Goal: Task Accomplishment & Management: Manage account settings

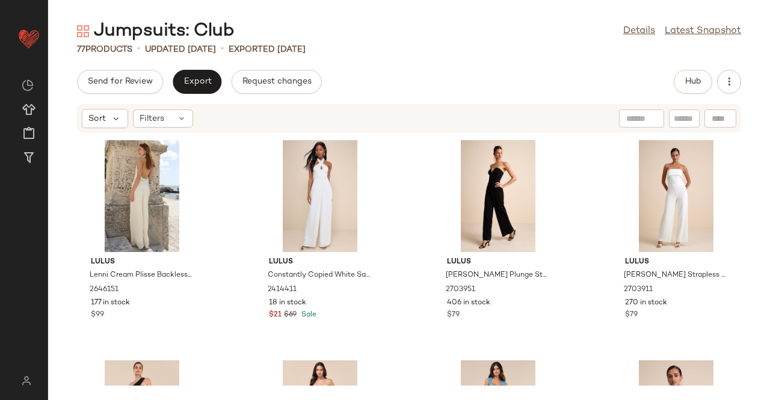
click at [208, 66] on div "Jumpsuits: Club Details Latest Snapshot 77 Products • updated Aug 13th • Export…" at bounding box center [409, 209] width 722 height 381
click at [688, 96] on div "Send for Review Export Request changes Hub Sort Filters Lulus Lenni Cream Pliss…" at bounding box center [409, 235] width 722 height 330
click at [687, 86] on span "Hub" at bounding box center [692, 82] width 17 height 10
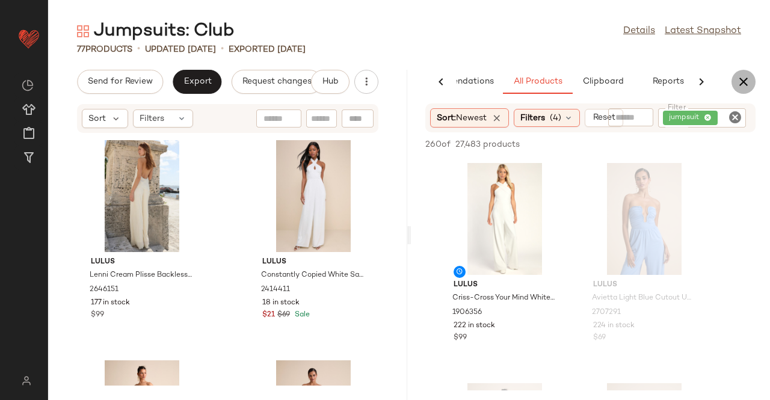
click at [754, 81] on button "button" at bounding box center [743, 82] width 24 height 24
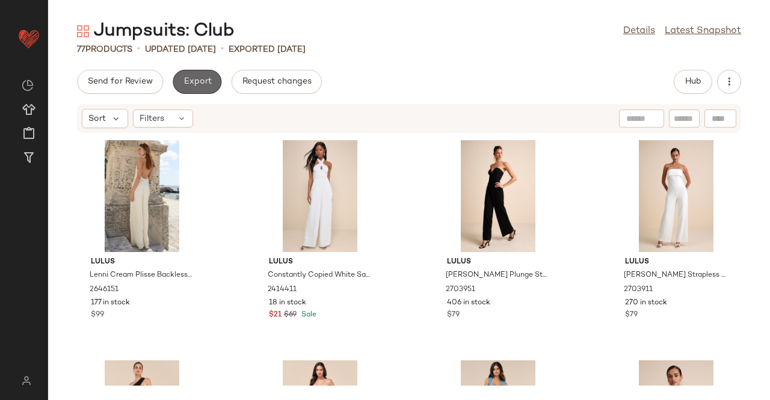
click at [173, 82] on button "Export" at bounding box center [197, 82] width 49 height 24
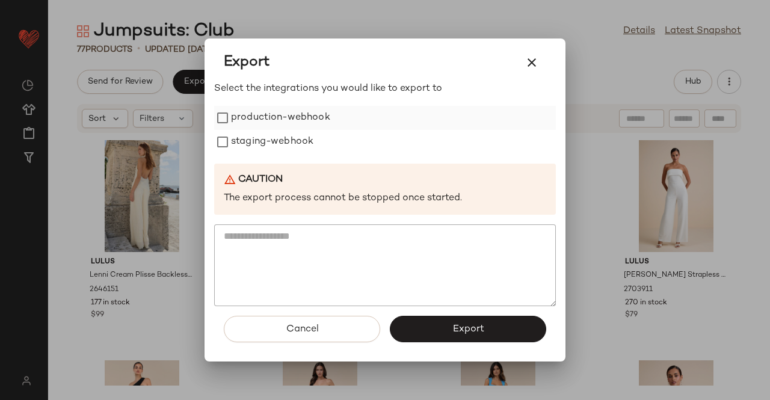
click at [322, 120] on label "production-webhook" at bounding box center [280, 118] width 99 height 24
click at [311, 140] on label "staging-webhook" at bounding box center [272, 142] width 82 height 24
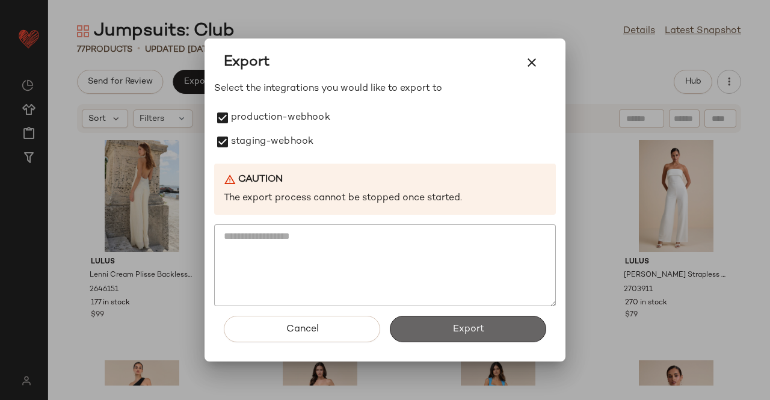
click at [456, 330] on span "Export" at bounding box center [468, 329] width 32 height 11
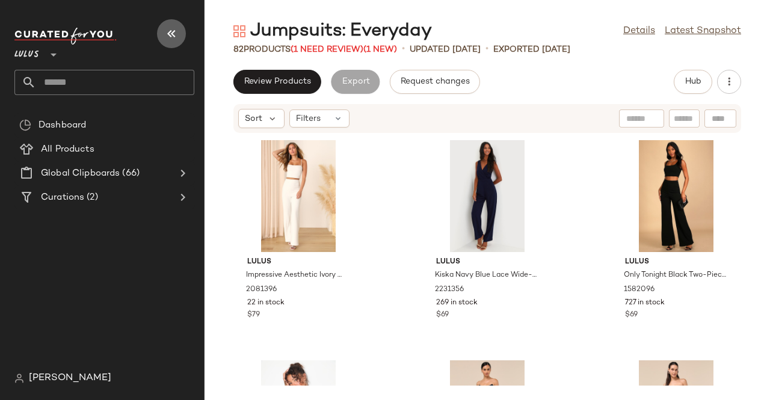
click at [176, 28] on icon "button" at bounding box center [171, 33] width 14 height 14
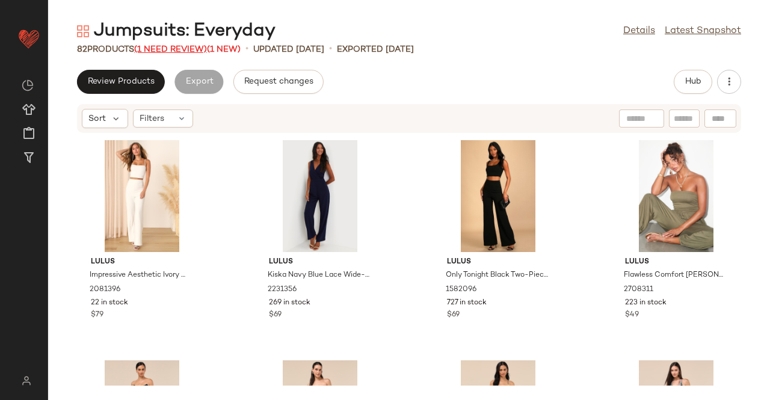
click at [192, 48] on span "(1 Need Review)" at bounding box center [170, 49] width 73 height 9
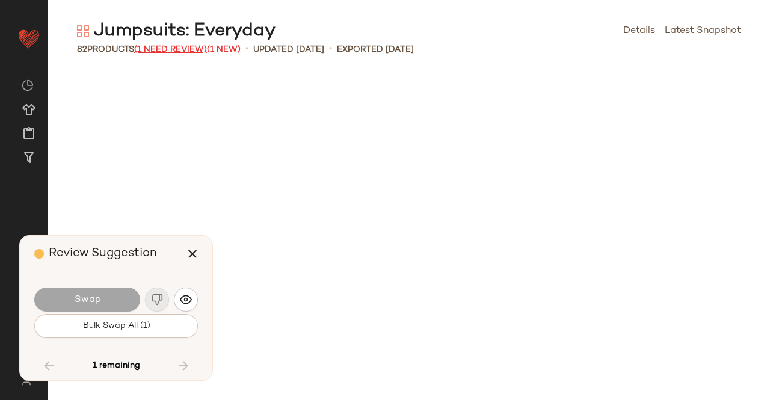
scroll to position [4294, 0]
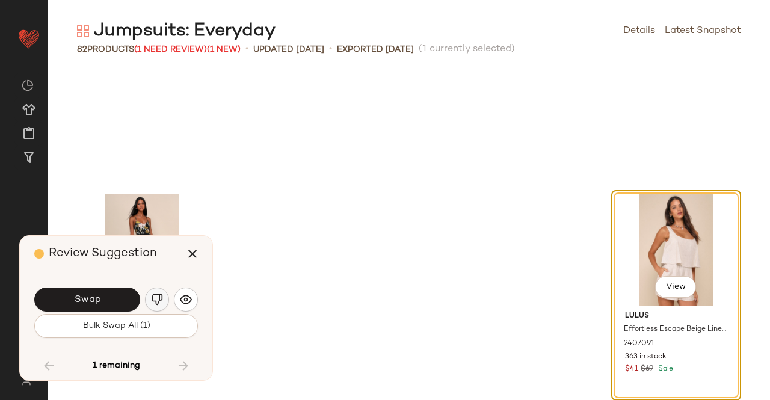
click at [150, 302] on button "button" at bounding box center [157, 299] width 24 height 24
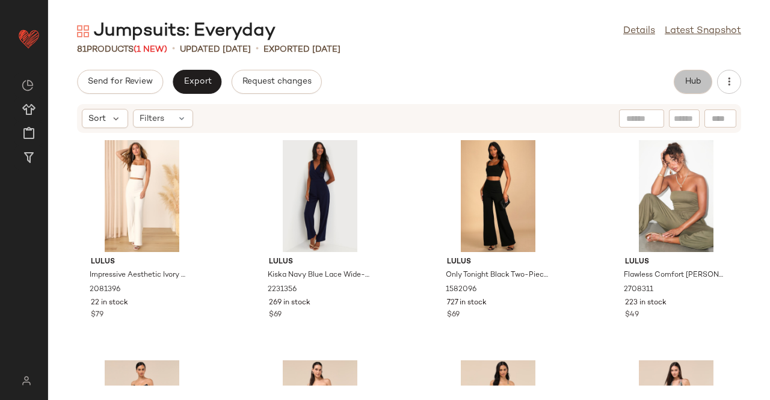
click at [690, 80] on span "Hub" at bounding box center [692, 82] width 17 height 10
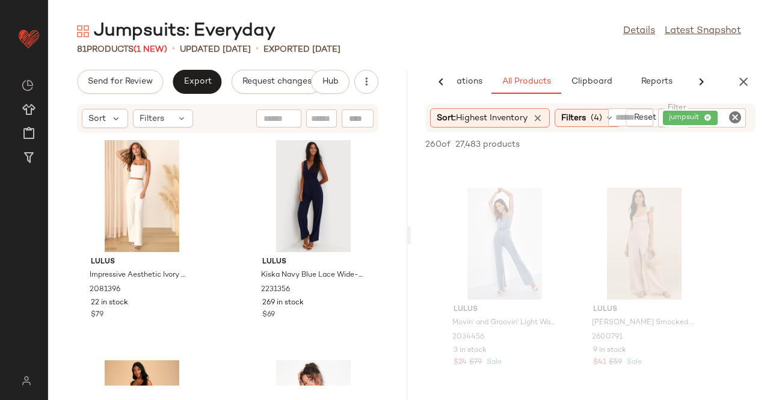
scroll to position [1739, 0]
click at [741, 69] on div "Jumpsuits: Everyday Details Latest Snapshot 81 Products (1 New) • updated Aug 1…" at bounding box center [409, 209] width 722 height 381
click at [740, 75] on icon "button" at bounding box center [743, 82] width 14 height 14
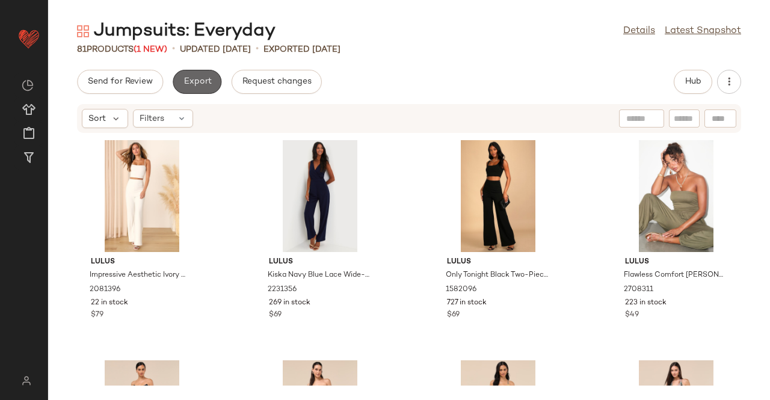
click at [187, 79] on span "Export" at bounding box center [197, 82] width 28 height 10
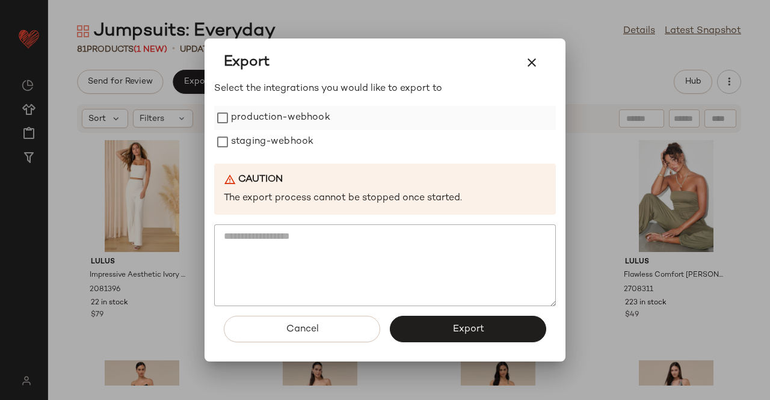
click at [278, 124] on label "production-webhook" at bounding box center [280, 118] width 99 height 24
click at [272, 141] on label "staging-webhook" at bounding box center [272, 142] width 82 height 24
click at [283, 105] on div "Select the integrations you would like to export to production-webhook staging-…" at bounding box center [385, 194] width 342 height 225
click at [284, 111] on label "production-webhook" at bounding box center [280, 118] width 99 height 24
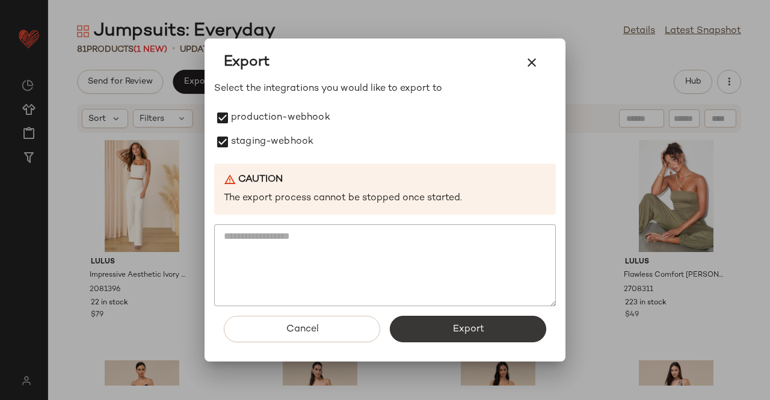
click at [457, 340] on button "Export" at bounding box center [468, 329] width 156 height 26
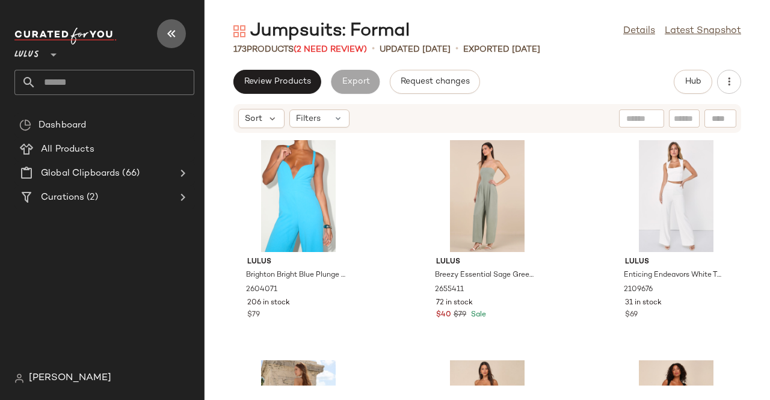
click at [180, 29] on button "button" at bounding box center [171, 33] width 29 height 29
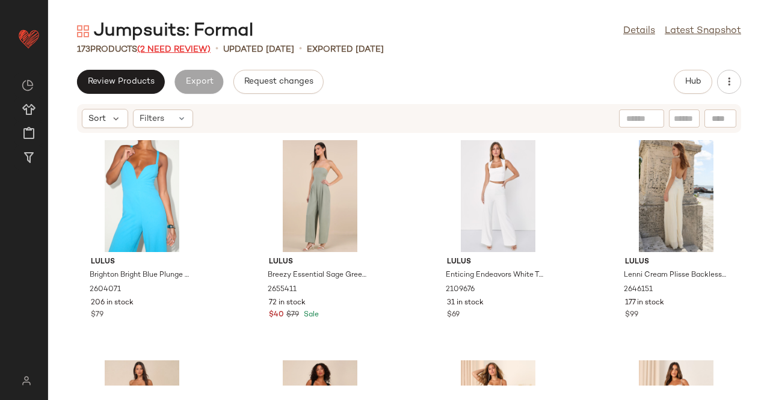
click at [177, 45] on span "(2 Need Review)" at bounding box center [173, 49] width 73 height 9
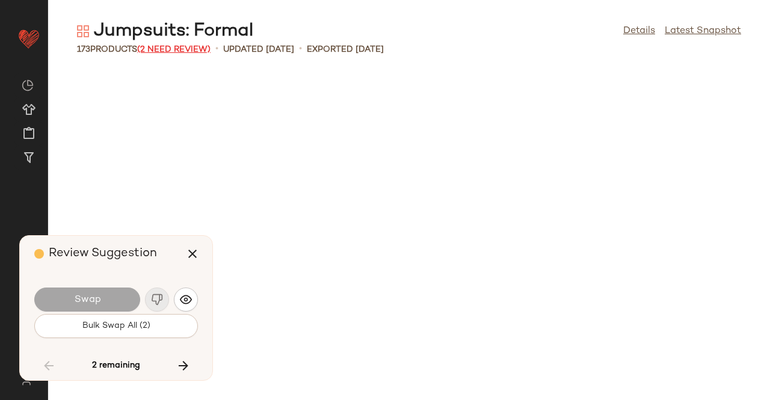
scroll to position [5943, 0]
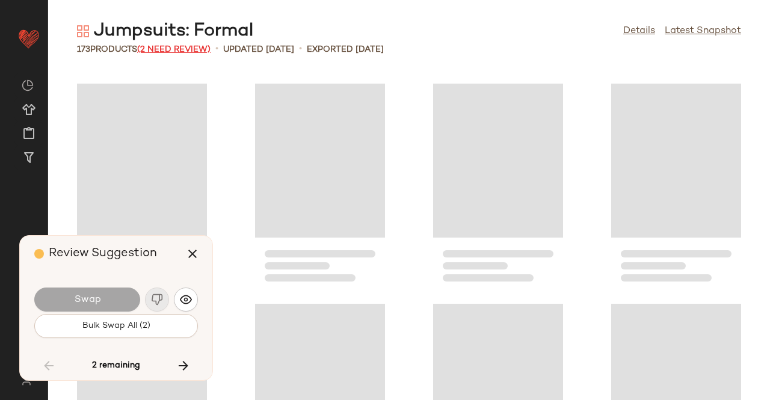
click at [177, 45] on span "(2 Need Review)" at bounding box center [173, 49] width 73 height 9
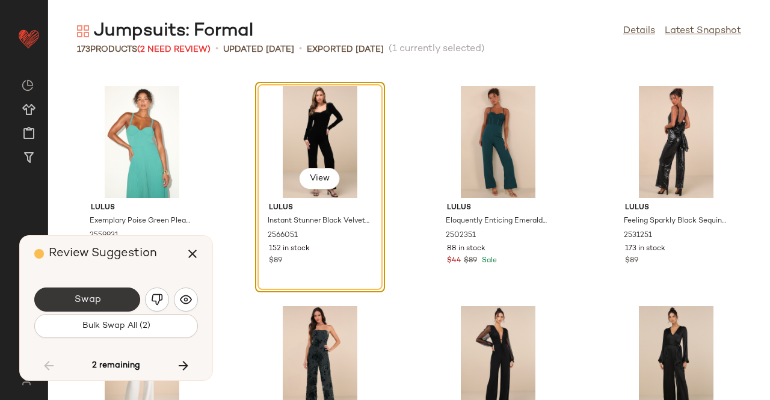
click at [117, 294] on button "Swap" at bounding box center [87, 299] width 106 height 24
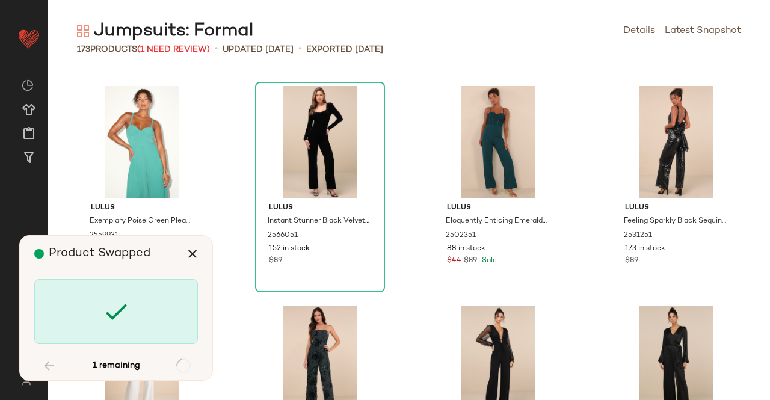
scroll to position [8584, 0]
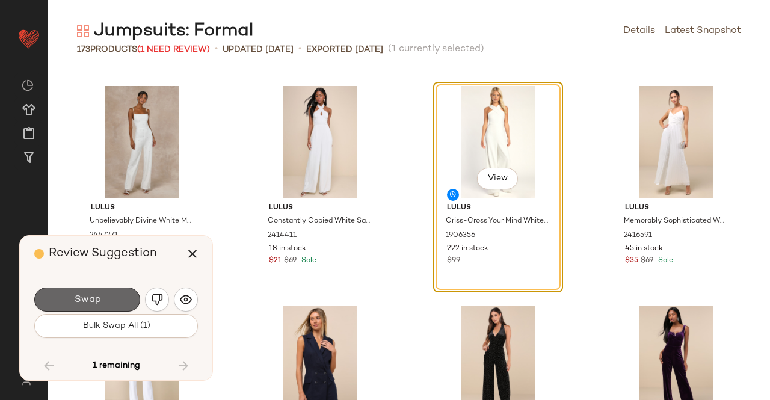
click at [121, 292] on button "Swap" at bounding box center [87, 299] width 106 height 24
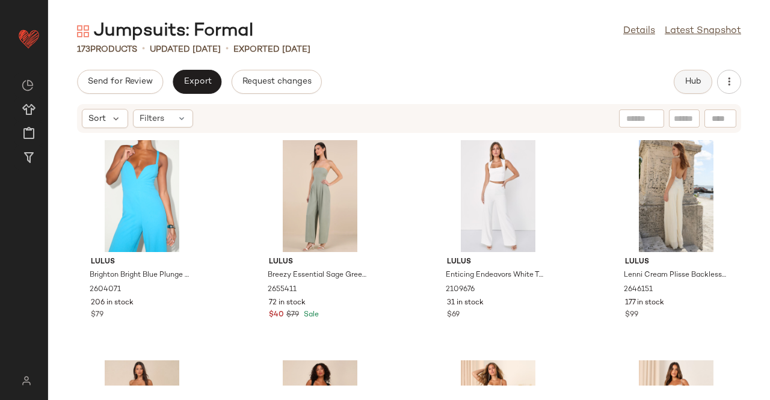
click at [703, 87] on button "Hub" at bounding box center [693, 82] width 38 height 24
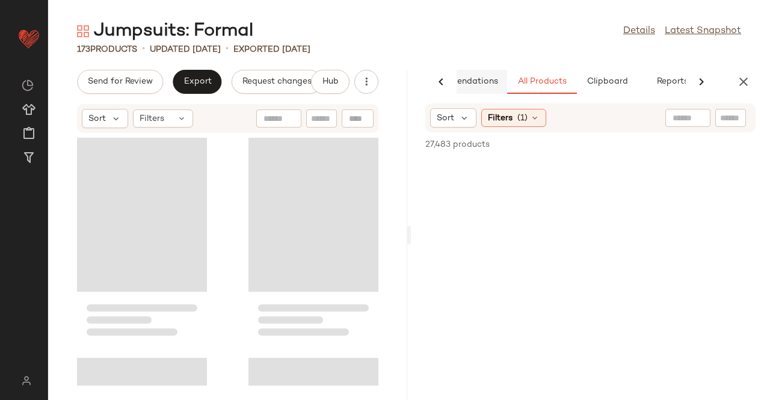
scroll to position [0, 60]
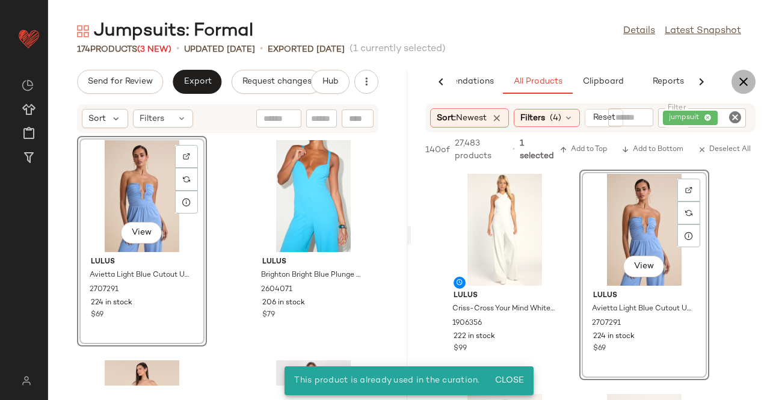
click at [741, 80] on icon "button" at bounding box center [743, 82] width 14 height 14
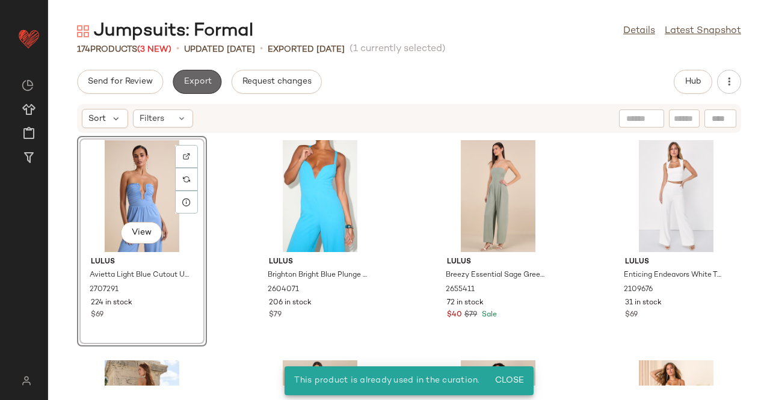
click at [206, 85] on span "Export" at bounding box center [197, 82] width 28 height 10
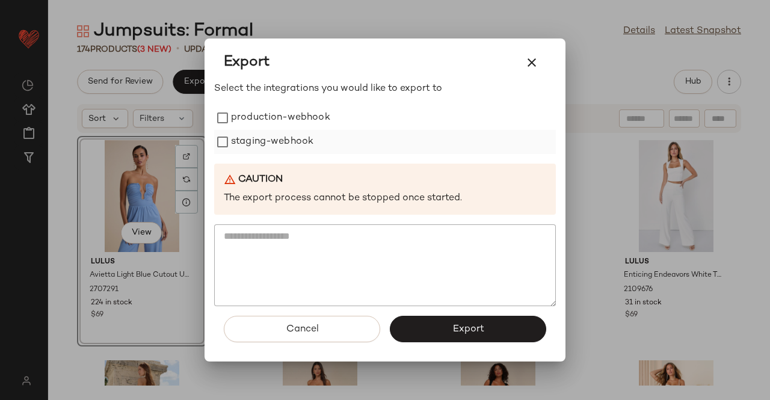
click at [287, 130] on label "staging-webhook" at bounding box center [272, 142] width 82 height 24
click at [289, 125] on label "production-webhook" at bounding box center [280, 118] width 99 height 24
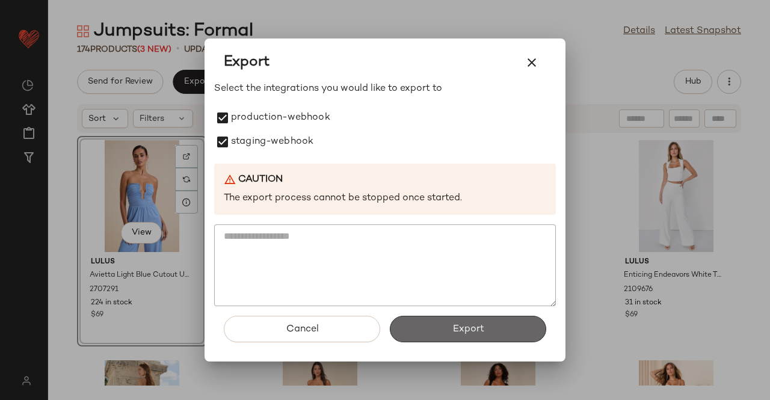
click at [450, 330] on button "Export" at bounding box center [468, 329] width 156 height 26
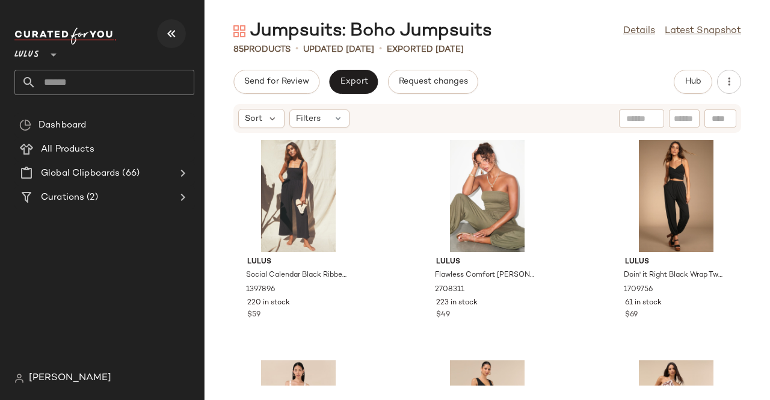
click at [179, 23] on button "button" at bounding box center [171, 33] width 29 height 29
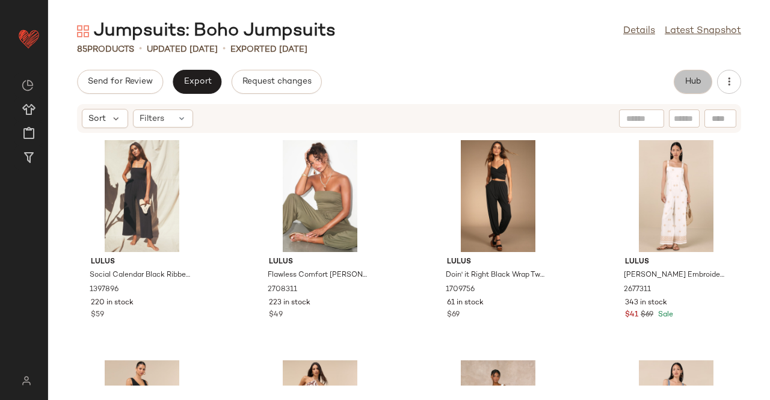
click at [694, 82] on span "Hub" at bounding box center [692, 82] width 17 height 10
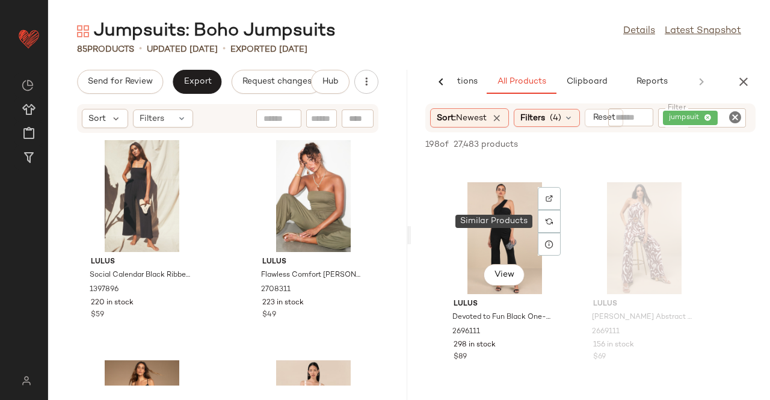
scroll to position [773, 0]
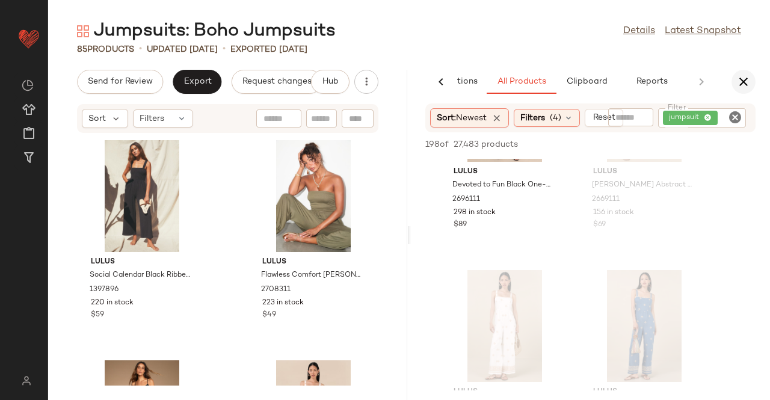
click at [744, 83] on icon "button" at bounding box center [743, 82] width 14 height 14
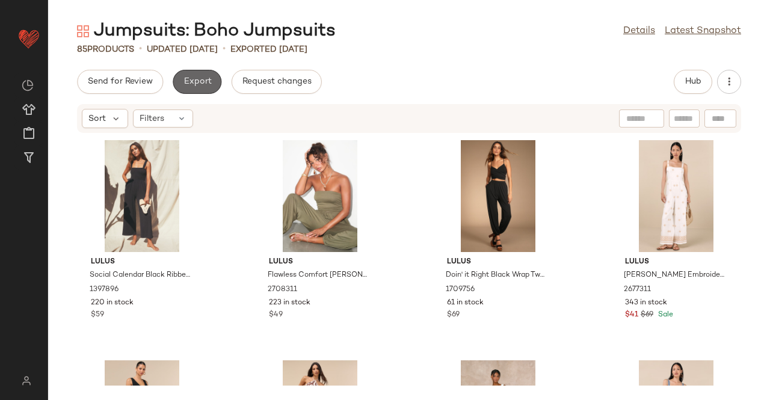
click at [195, 70] on button "Export" at bounding box center [197, 82] width 49 height 24
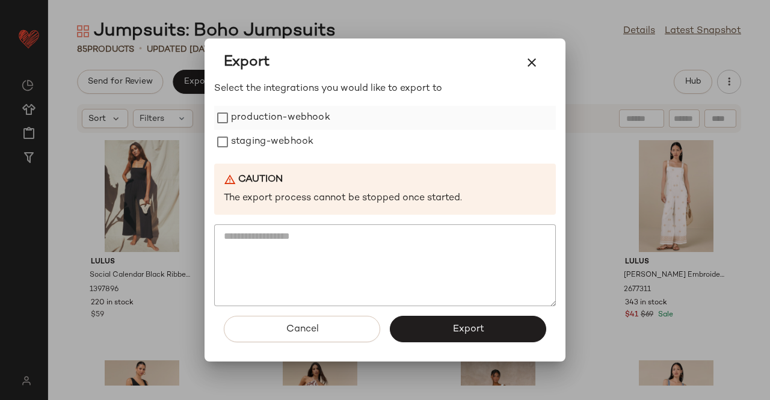
click at [266, 120] on label "production-webhook" at bounding box center [280, 118] width 99 height 24
click at [270, 137] on label "staging-webhook" at bounding box center [272, 142] width 82 height 24
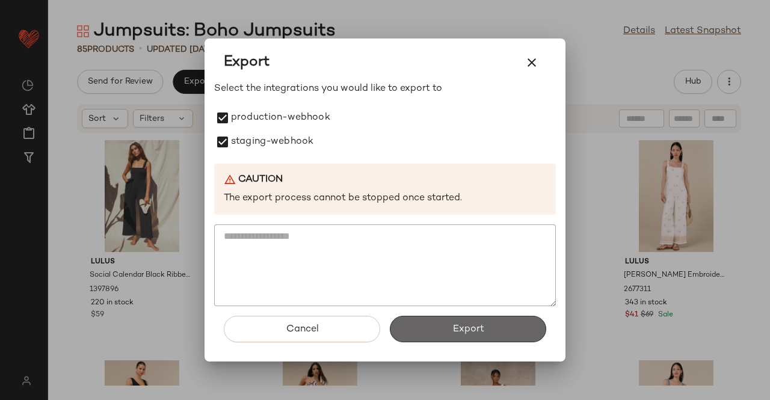
click at [459, 322] on button "Export" at bounding box center [468, 329] width 156 height 26
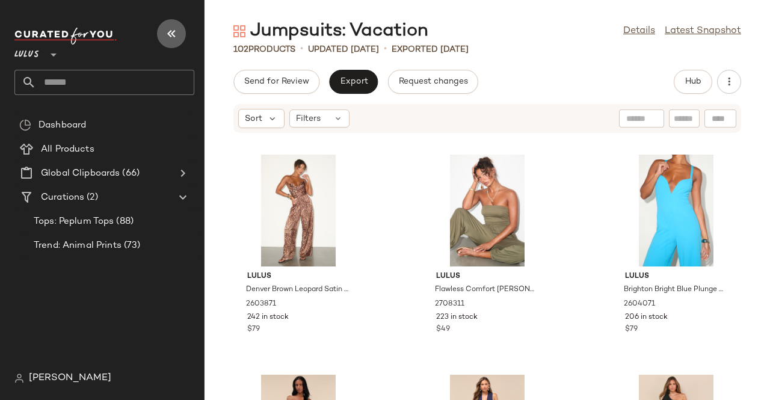
click at [173, 23] on button "button" at bounding box center [171, 33] width 29 height 29
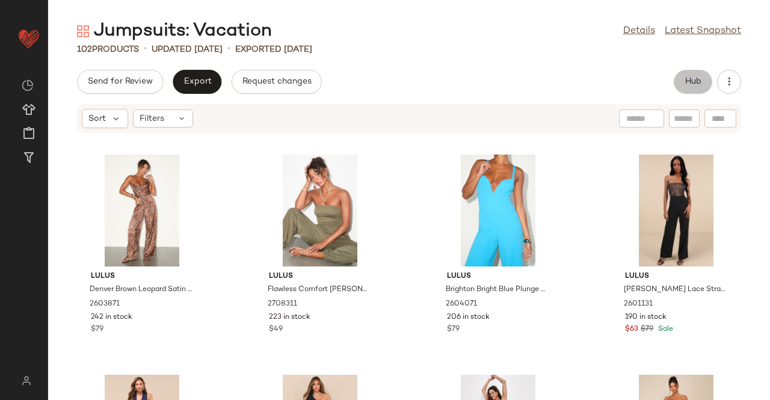
click at [686, 83] on span "Hub" at bounding box center [692, 82] width 17 height 10
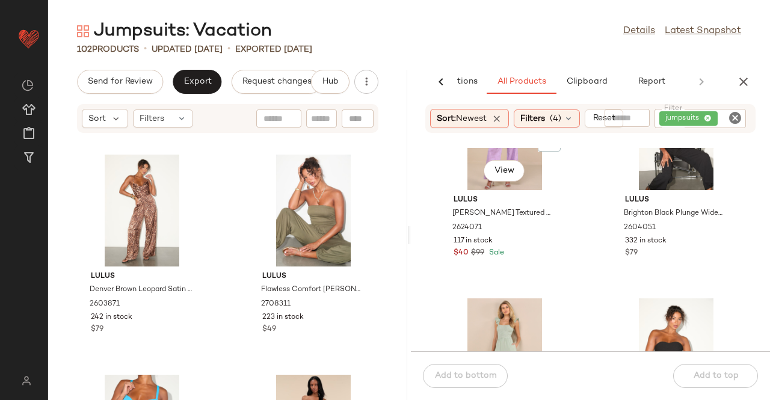
scroll to position [921, 0]
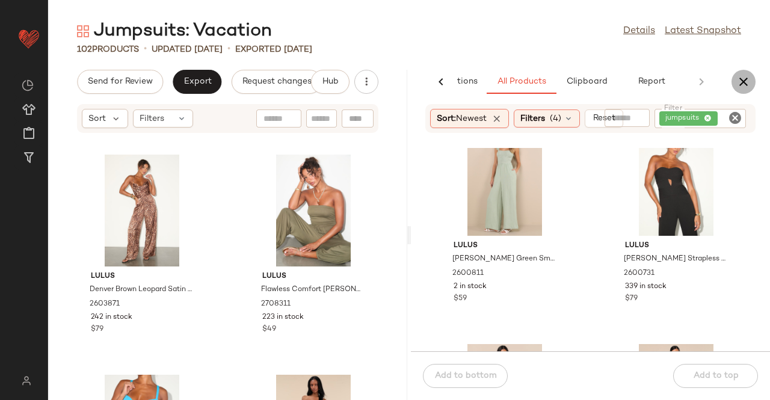
click at [747, 81] on icon "button" at bounding box center [743, 82] width 14 height 14
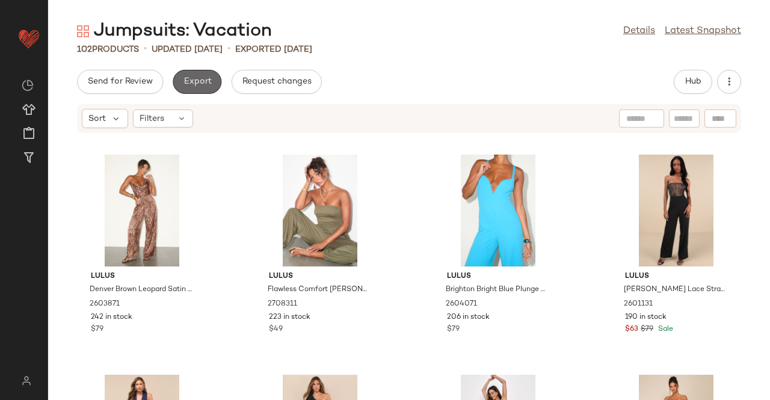
click at [210, 72] on button "Export" at bounding box center [197, 82] width 49 height 24
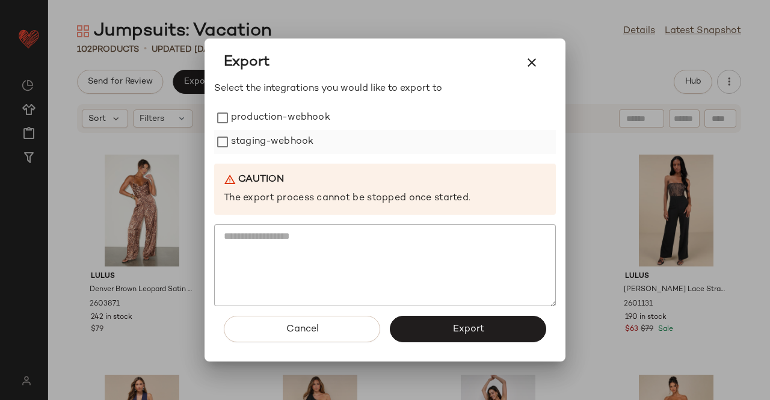
drag, startPoint x: 327, startPoint y: 115, endPoint x: 304, endPoint y: 146, distance: 38.7
click at [304, 146] on div "production-webhook staging-webhook" at bounding box center [385, 130] width 342 height 48
click at [304, 146] on label "staging-webhook" at bounding box center [272, 142] width 82 height 24
click at [292, 113] on label "production-webhook" at bounding box center [280, 118] width 99 height 24
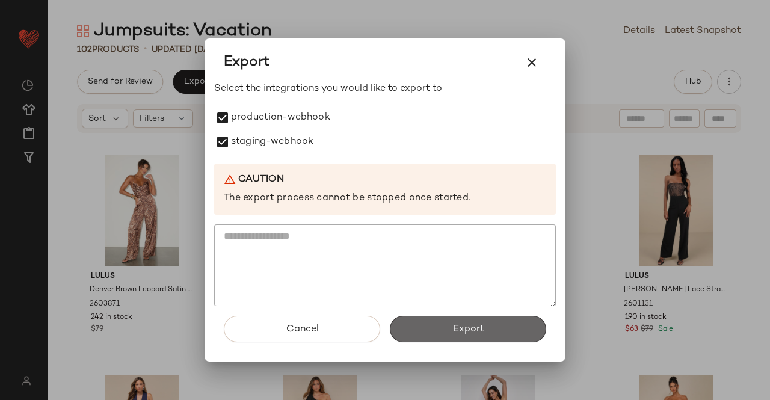
click at [456, 320] on button "Export" at bounding box center [468, 329] width 156 height 26
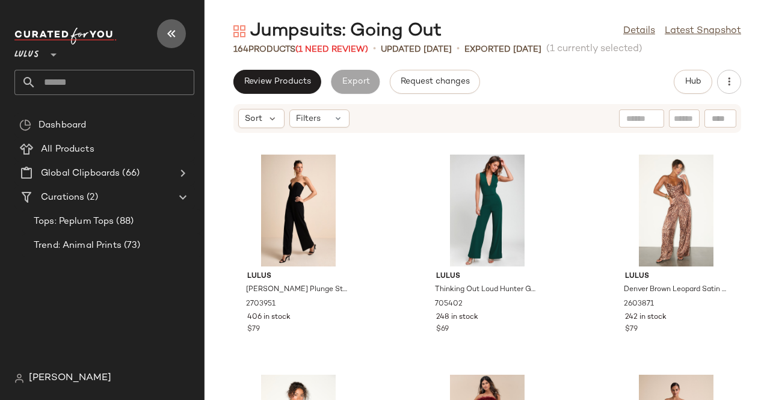
click at [179, 31] on button "button" at bounding box center [171, 33] width 29 height 29
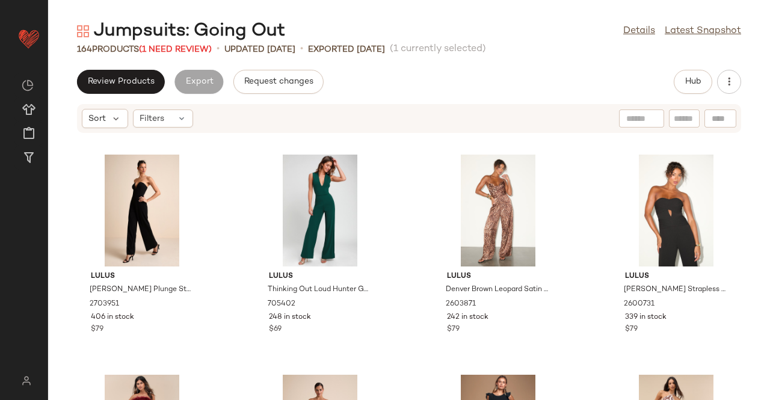
click at [187, 41] on div "Jumpsuits: Going Out" at bounding box center [181, 31] width 208 height 24
click at [203, 46] on span "(1 Need Review)" at bounding box center [175, 49] width 73 height 9
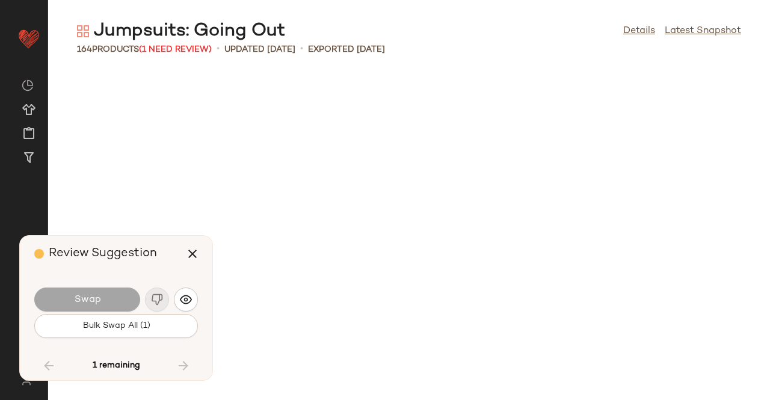
scroll to position [8144, 0]
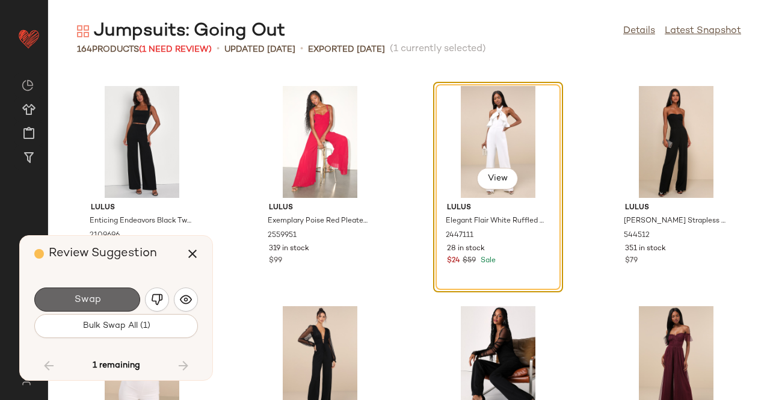
click at [100, 289] on button "Swap" at bounding box center [87, 299] width 106 height 24
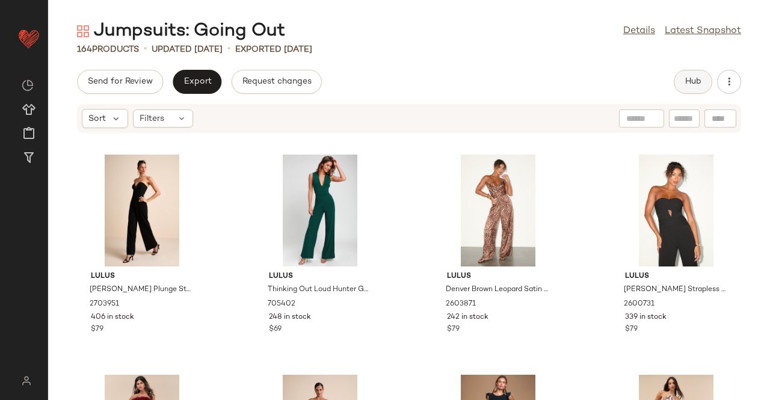
click at [676, 84] on button "Hub" at bounding box center [693, 82] width 38 height 24
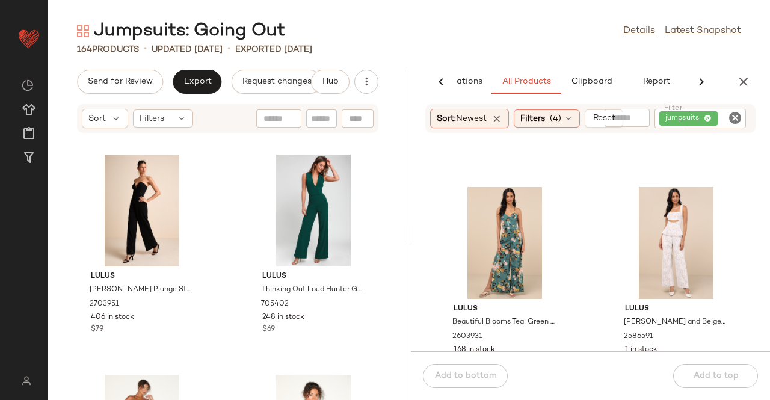
scroll to position [990, 0]
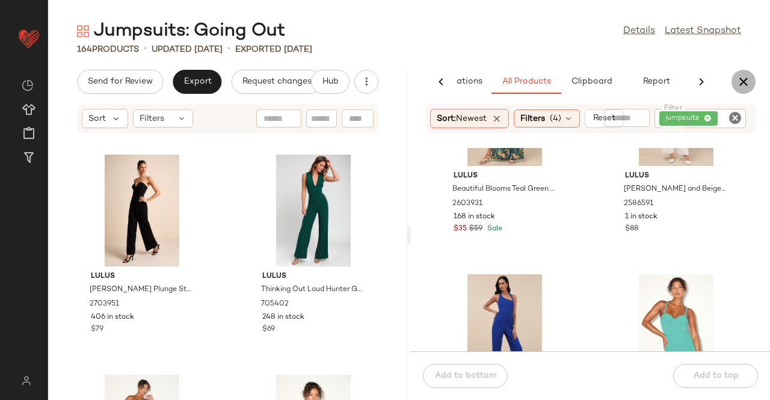
click at [743, 75] on icon "button" at bounding box center [743, 82] width 14 height 14
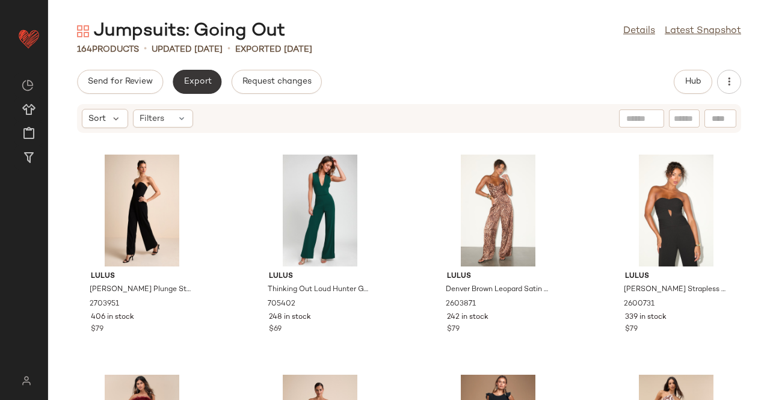
click at [183, 85] on span "Export" at bounding box center [197, 82] width 28 height 10
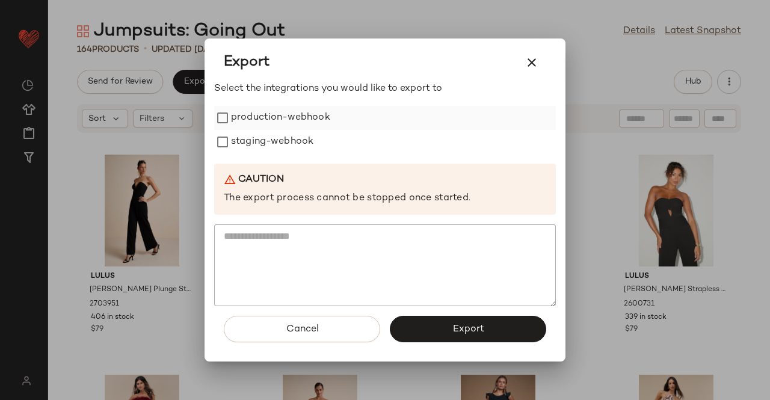
click at [233, 126] on label "production-webhook" at bounding box center [280, 118] width 99 height 24
click at [236, 143] on label "staging-webhook" at bounding box center [272, 142] width 82 height 24
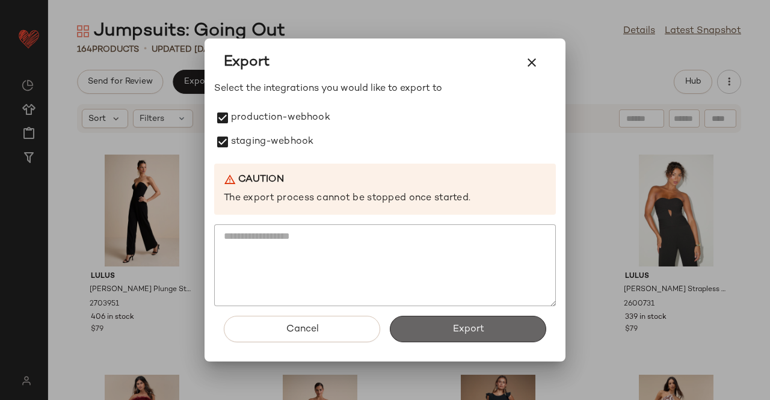
click at [494, 333] on button "Export" at bounding box center [468, 329] width 156 height 26
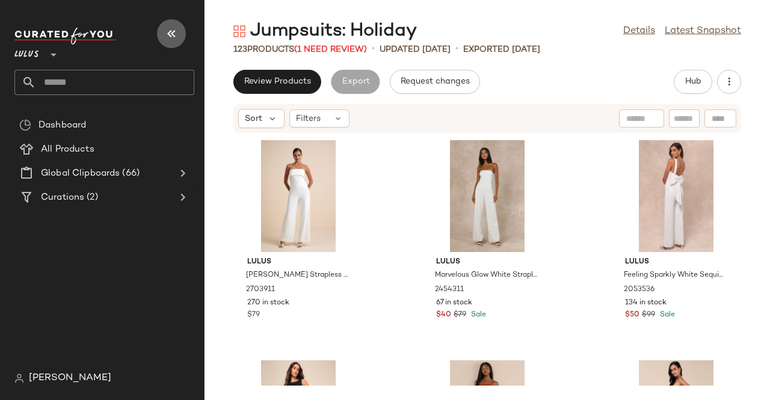
click at [181, 31] on button "button" at bounding box center [171, 33] width 29 height 29
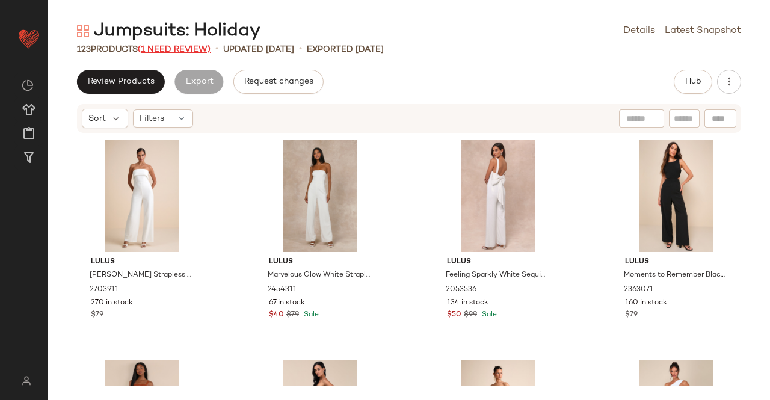
click at [185, 50] on span "(1 Need Review)" at bounding box center [174, 49] width 73 height 9
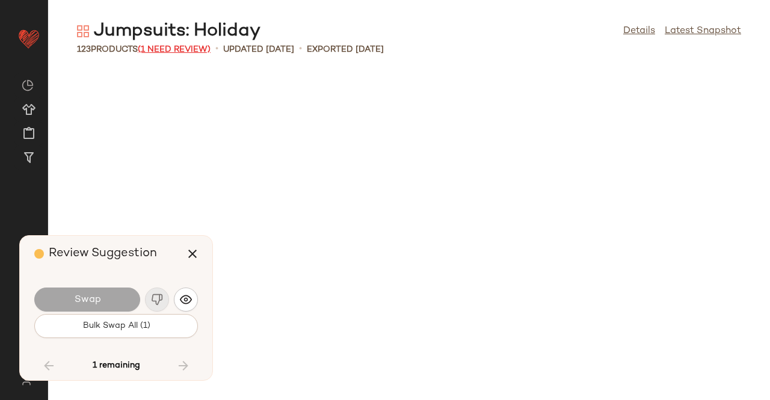
scroll to position [5943, 0]
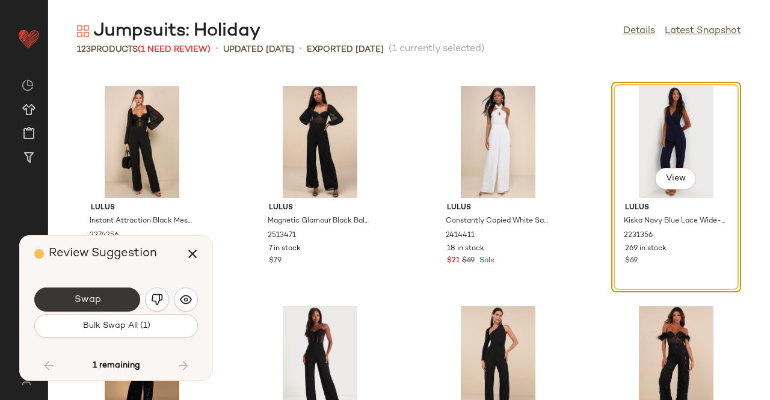
click at [94, 298] on span "Swap" at bounding box center [86, 299] width 27 height 11
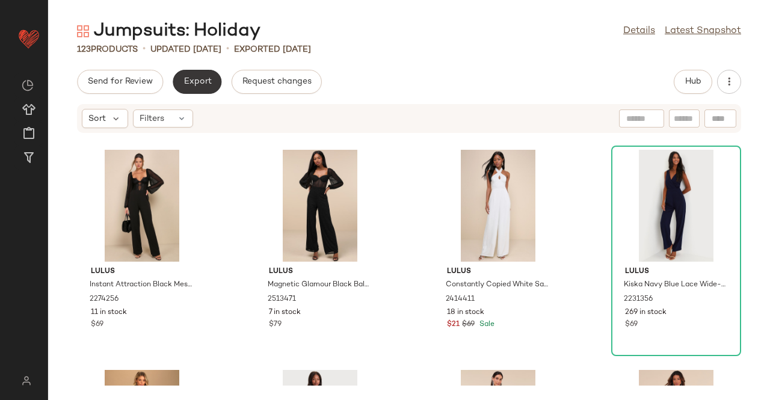
click at [191, 81] on span "Export" at bounding box center [197, 82] width 28 height 10
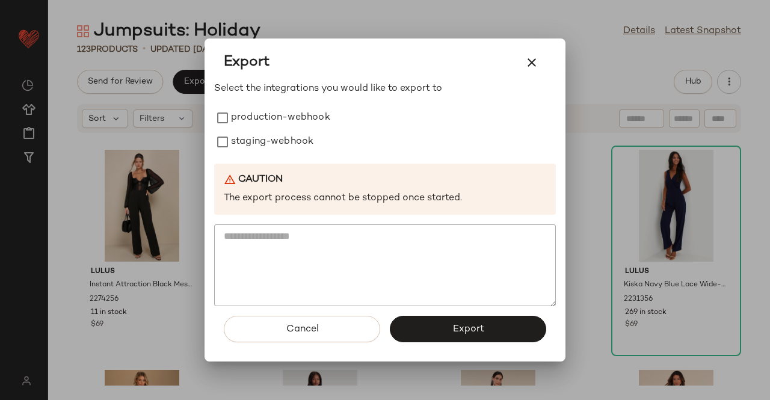
click at [278, 116] on label "production-webhook" at bounding box center [280, 118] width 99 height 24
click at [265, 134] on label "staging-webhook" at bounding box center [272, 142] width 82 height 24
click at [459, 334] on span "Export" at bounding box center [468, 329] width 32 height 11
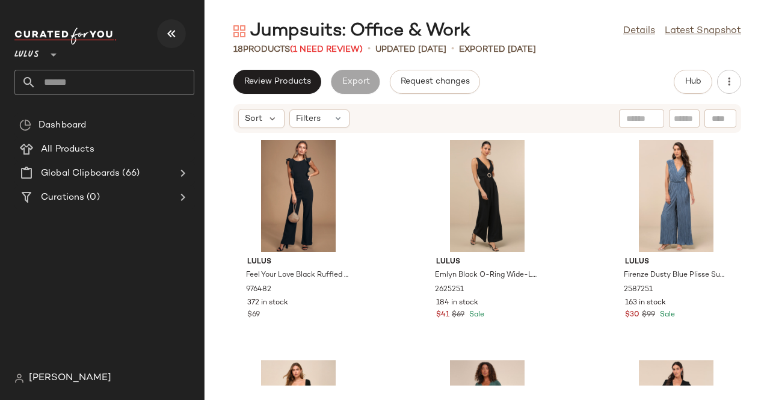
click at [164, 26] on button "button" at bounding box center [171, 33] width 29 height 29
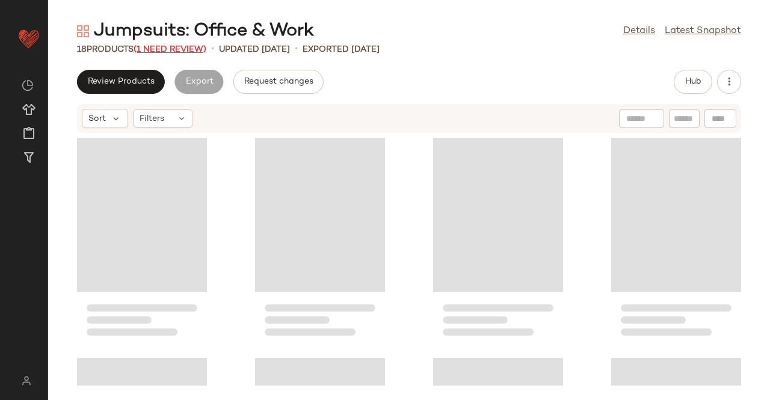
click at [190, 45] on span "(1 Need Review)" at bounding box center [170, 49] width 73 height 9
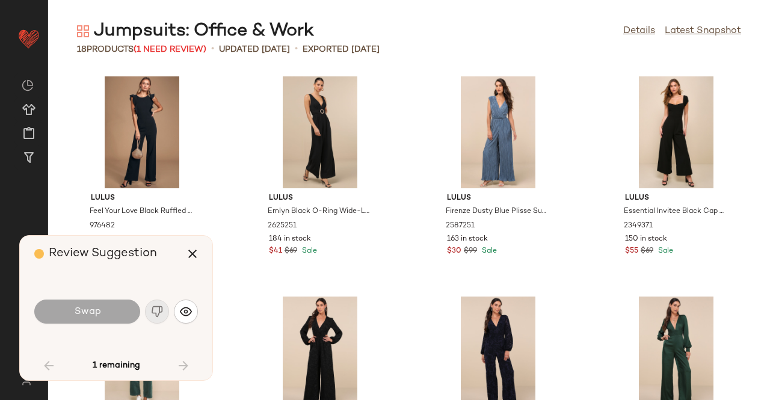
scroll to position [670, 0]
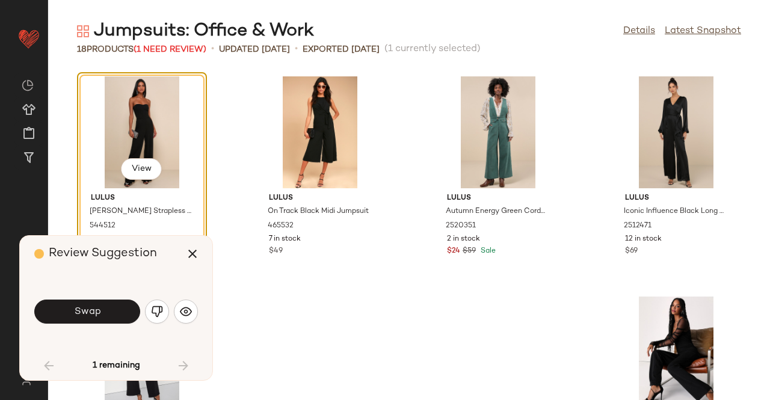
drag, startPoint x: 148, startPoint y: 305, endPoint x: 143, endPoint y: 316, distance: 12.1
click at [149, 305] on button "button" at bounding box center [157, 311] width 24 height 24
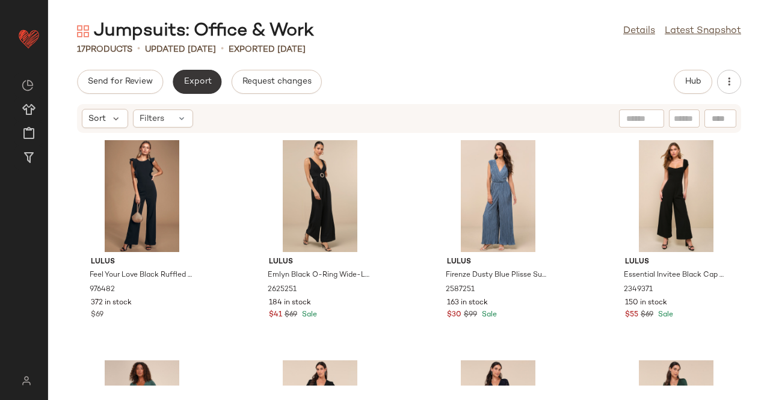
click at [186, 73] on button "Export" at bounding box center [197, 82] width 49 height 24
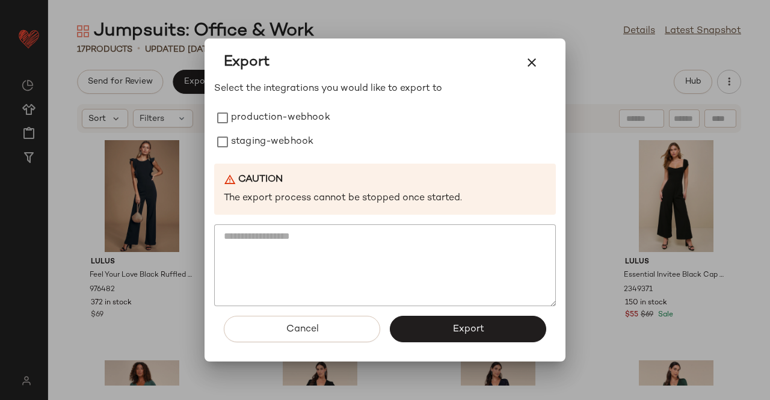
click at [280, 118] on label "production-webhook" at bounding box center [280, 118] width 99 height 24
click at [261, 145] on label "staging-webhook" at bounding box center [272, 142] width 82 height 24
click at [475, 340] on button "Export" at bounding box center [468, 329] width 156 height 26
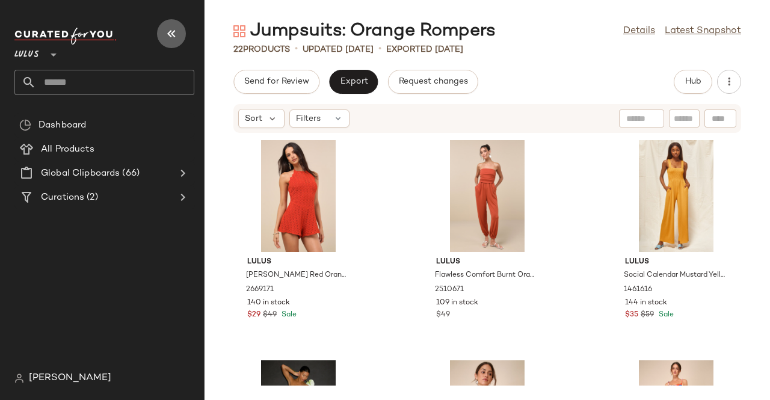
drag, startPoint x: 171, startPoint y: 26, endPoint x: 183, endPoint y: 29, distance: 11.8
click at [171, 26] on icon "button" at bounding box center [171, 33] width 14 height 14
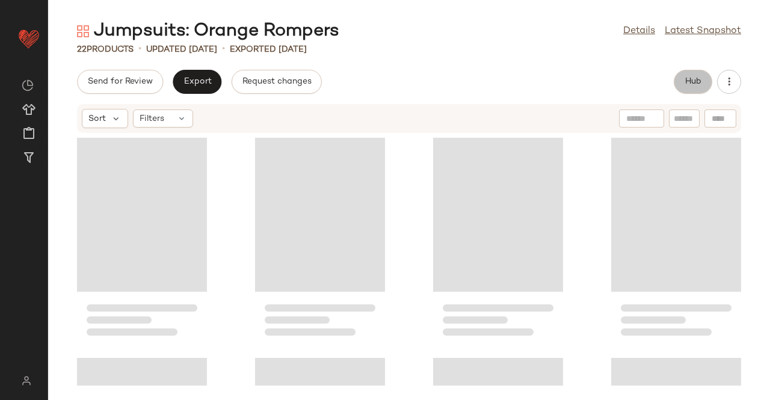
click at [680, 84] on button "Hub" at bounding box center [693, 82] width 38 height 24
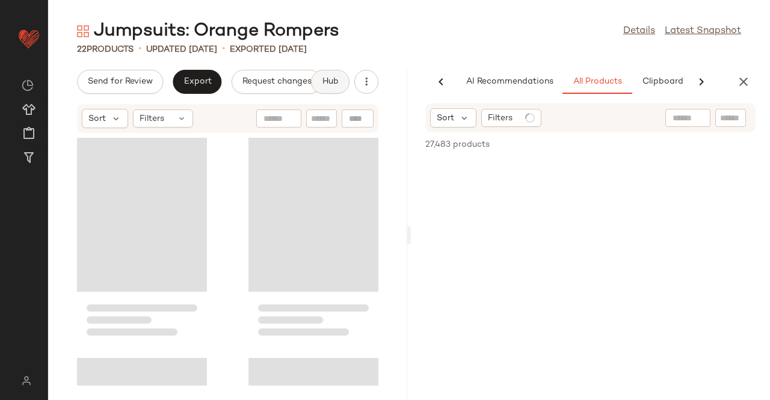
scroll to position [0, 76]
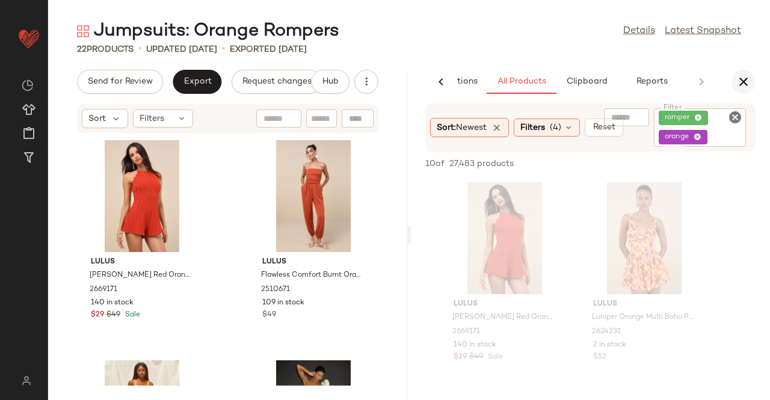
click at [731, 84] on button "button" at bounding box center [743, 82] width 24 height 24
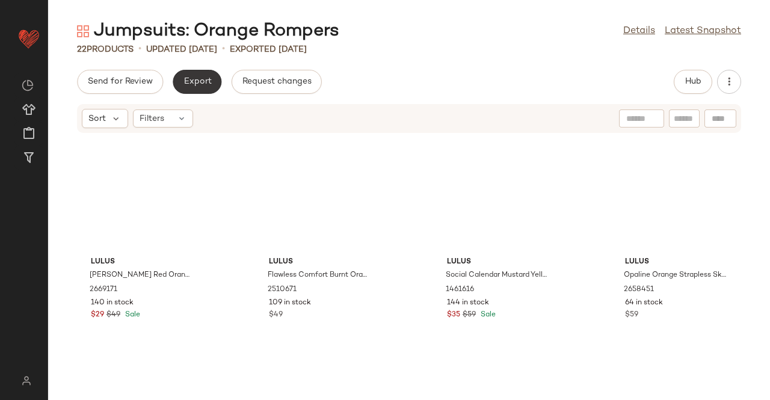
drag, startPoint x: 219, startPoint y: 76, endPoint x: 192, endPoint y: 80, distance: 27.3
click at [232, 78] on div "Export" at bounding box center [277, 82] width 90 height 24
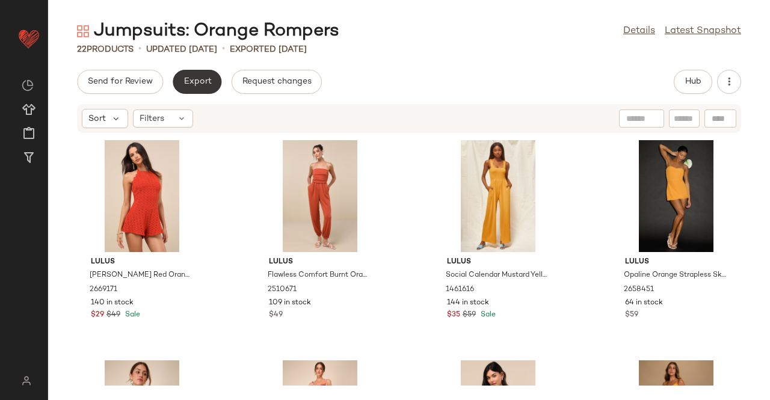
click at [192, 80] on span "Export" at bounding box center [197, 82] width 28 height 10
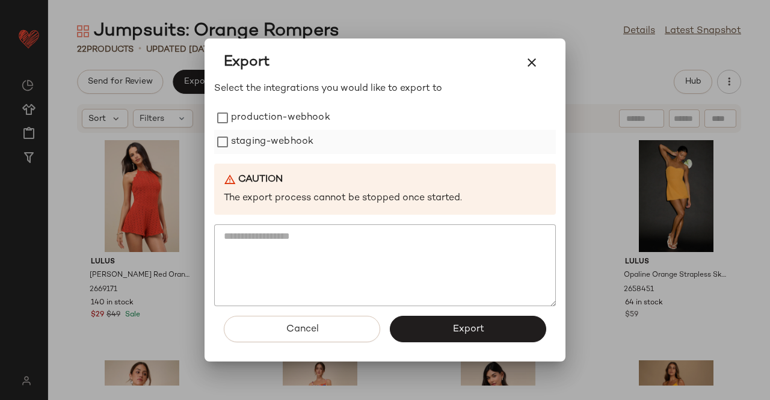
click at [302, 133] on label "staging-webhook" at bounding box center [272, 142] width 82 height 24
click at [280, 120] on label "production-webhook" at bounding box center [280, 118] width 99 height 24
drag, startPoint x: 469, startPoint y: 331, endPoint x: 467, endPoint y: 295, distance: 36.7
click at [469, 331] on span "Export" at bounding box center [468, 329] width 32 height 11
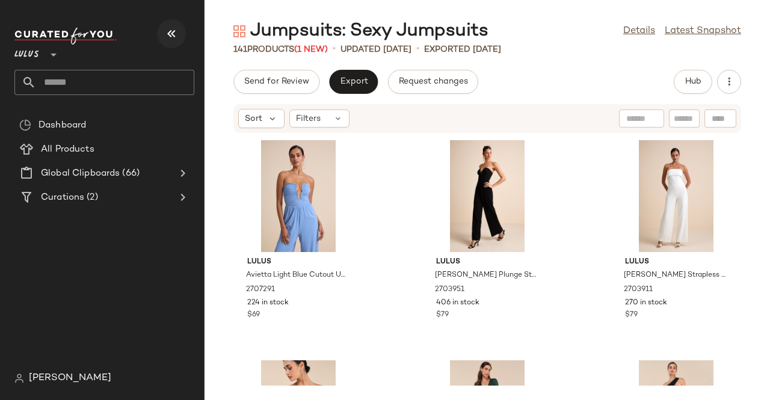
click at [166, 26] on icon "button" at bounding box center [171, 33] width 14 height 14
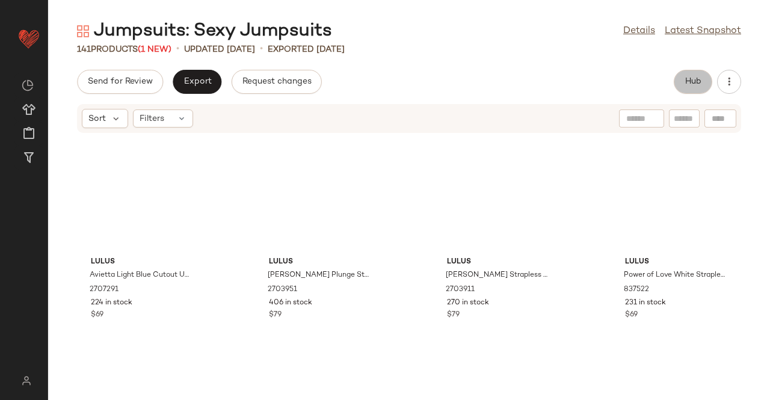
click at [695, 78] on span "Hub" at bounding box center [692, 82] width 17 height 10
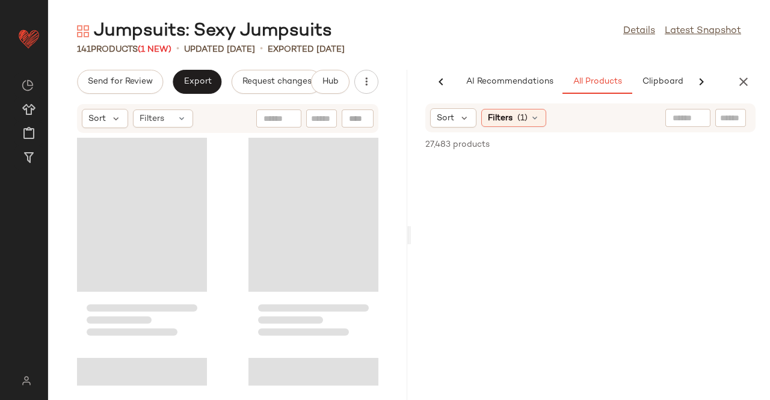
scroll to position [0, 76]
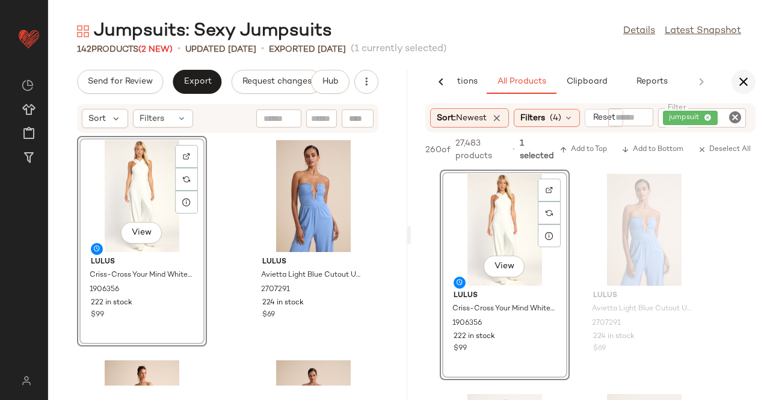
click at [754, 84] on div "AI Recommendations All Products Clipboard Reports" at bounding box center [590, 82] width 359 height 24
click at [742, 85] on icon "button" at bounding box center [743, 82] width 14 height 14
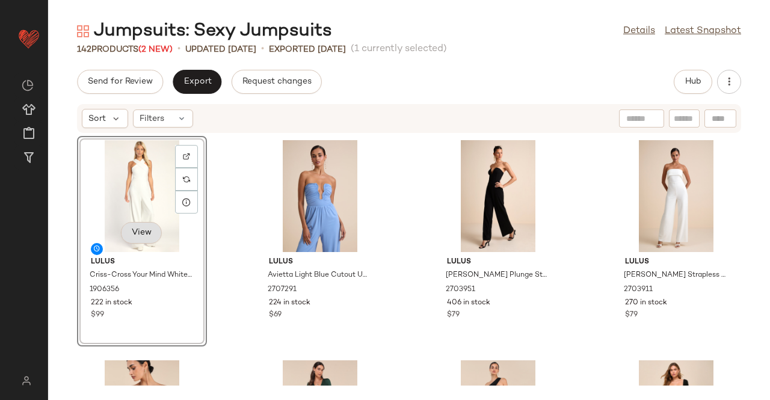
click at [136, 230] on span "View" at bounding box center [141, 233] width 20 height 10
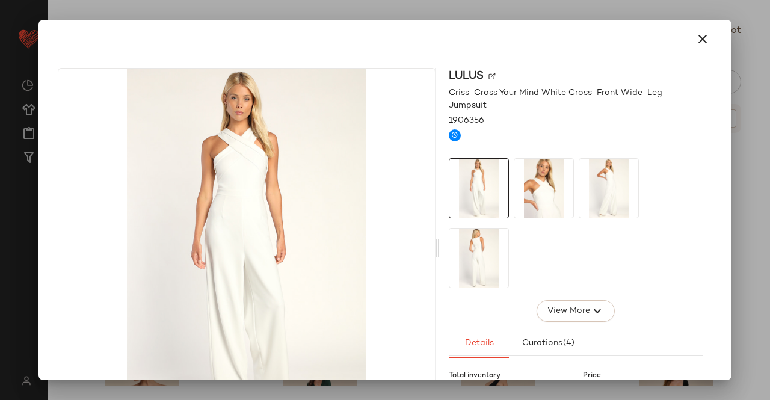
click at [755, 203] on div at bounding box center [385, 200] width 770 height 400
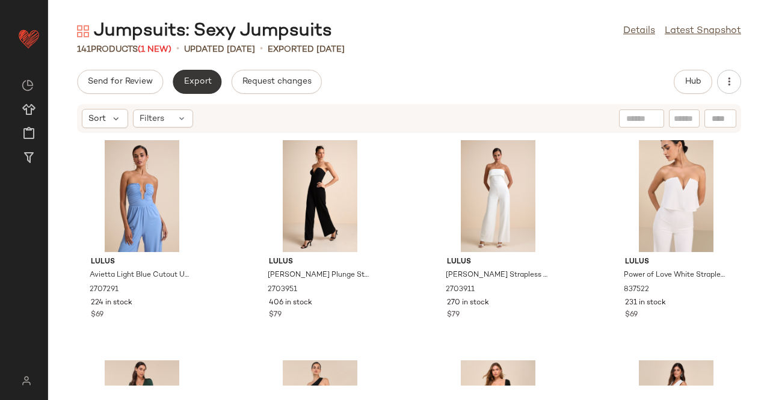
click at [204, 81] on span "Export" at bounding box center [197, 82] width 28 height 10
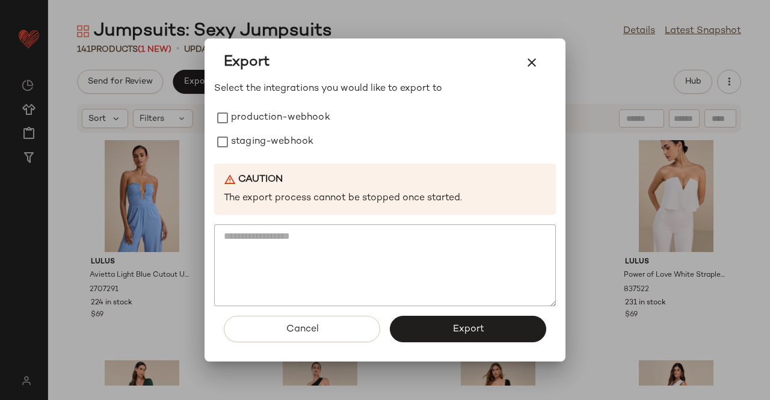
click at [295, 141] on label "staging-webhook" at bounding box center [272, 142] width 82 height 24
click at [274, 116] on label "production-webhook" at bounding box center [280, 118] width 99 height 24
click at [494, 323] on button "Export" at bounding box center [468, 329] width 156 height 26
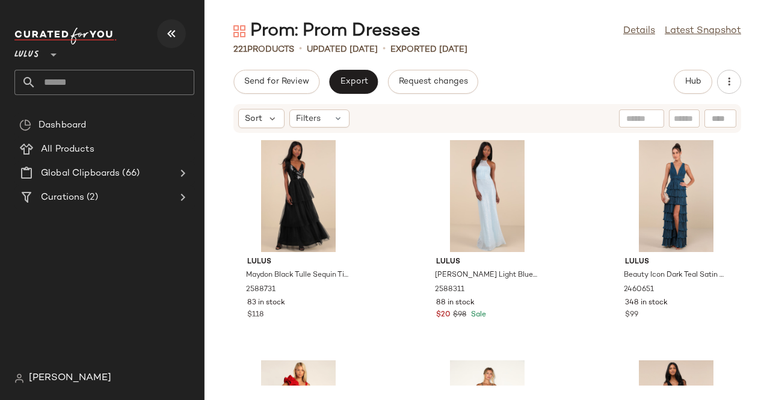
click at [167, 28] on icon "button" at bounding box center [171, 33] width 14 height 14
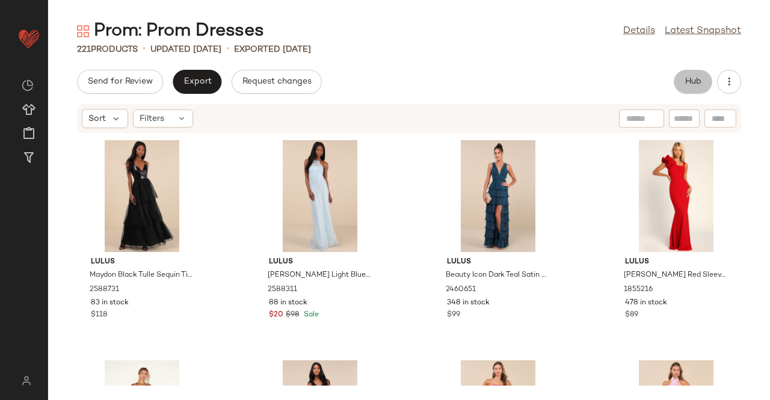
click at [690, 85] on span "Hub" at bounding box center [692, 82] width 17 height 10
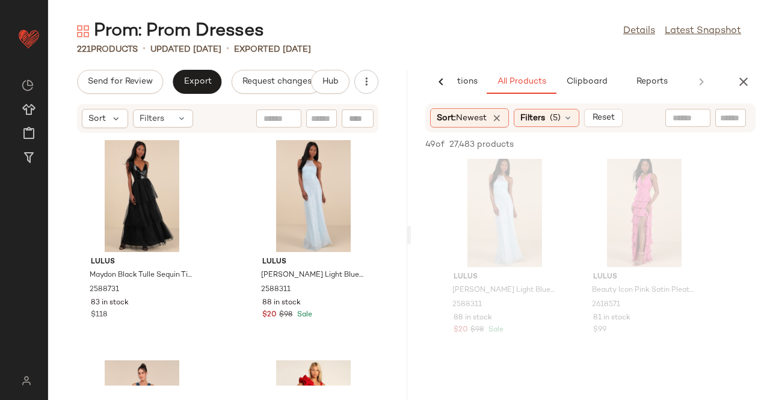
scroll to position [1263, 0]
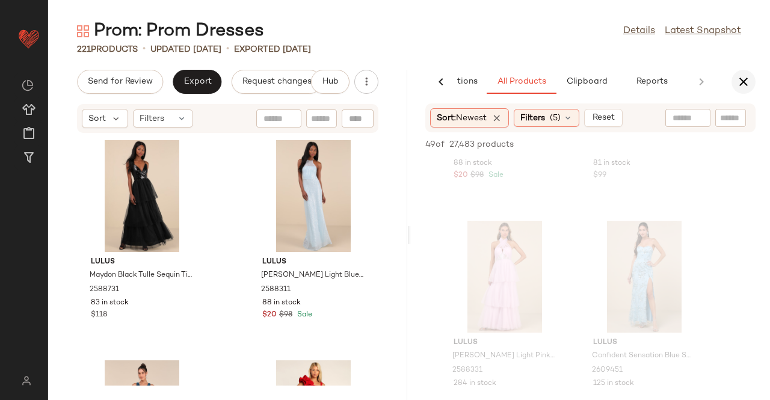
click at [744, 90] on button "button" at bounding box center [743, 82] width 24 height 24
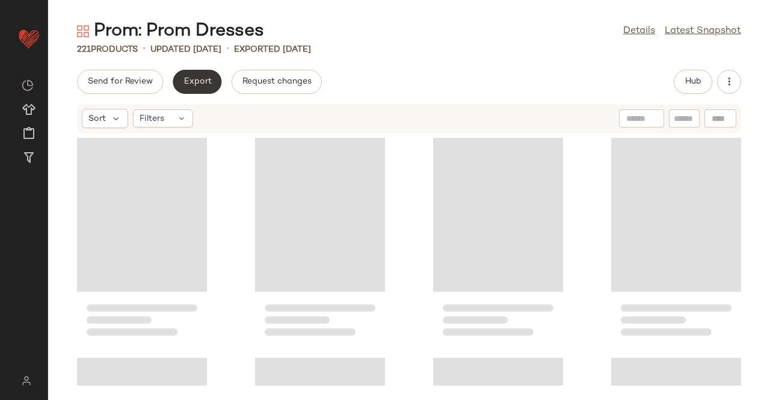
click at [210, 79] on button "Export" at bounding box center [197, 82] width 49 height 24
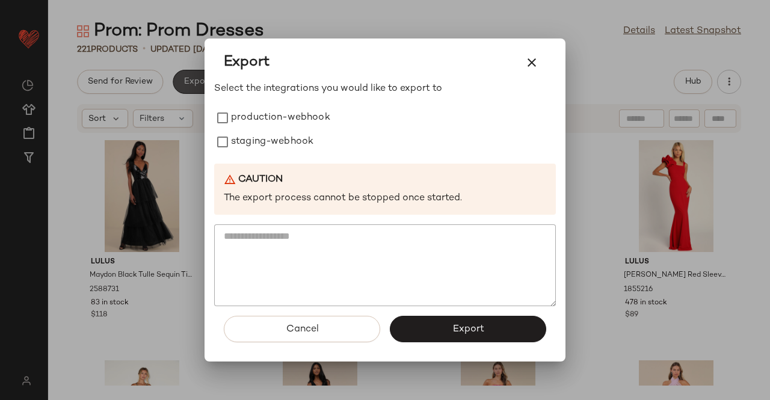
drag, startPoint x: 269, startPoint y: 90, endPoint x: 271, endPoint y: 98, distance: 8.5
click at [270, 94] on p "Select the integrations you would like to export to" at bounding box center [385, 89] width 342 height 14
drag, startPoint x: 273, startPoint y: 106, endPoint x: 276, endPoint y: 121, distance: 14.7
click at [273, 109] on label "production-webhook" at bounding box center [280, 118] width 99 height 24
click at [274, 141] on label "staging-webhook" at bounding box center [272, 142] width 82 height 24
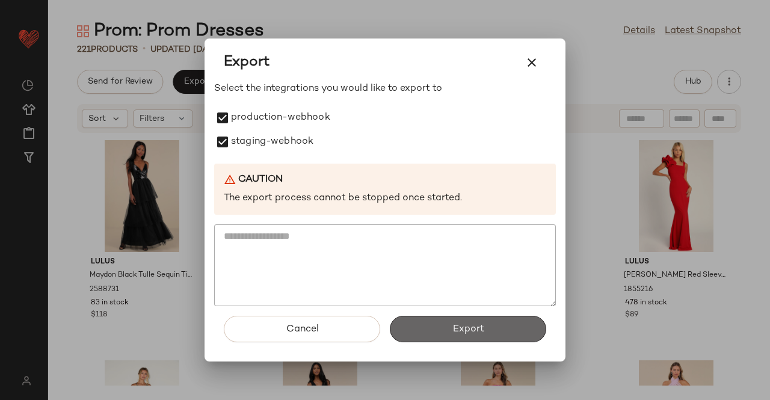
click at [464, 327] on span "Export" at bounding box center [468, 329] width 32 height 11
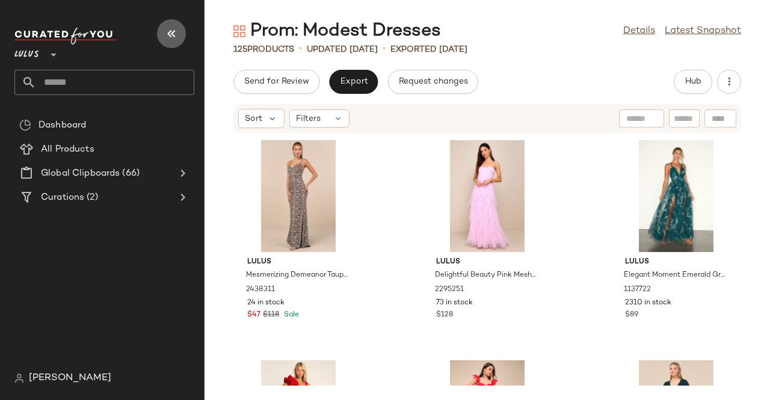
click at [174, 32] on icon "button" at bounding box center [171, 33] width 14 height 14
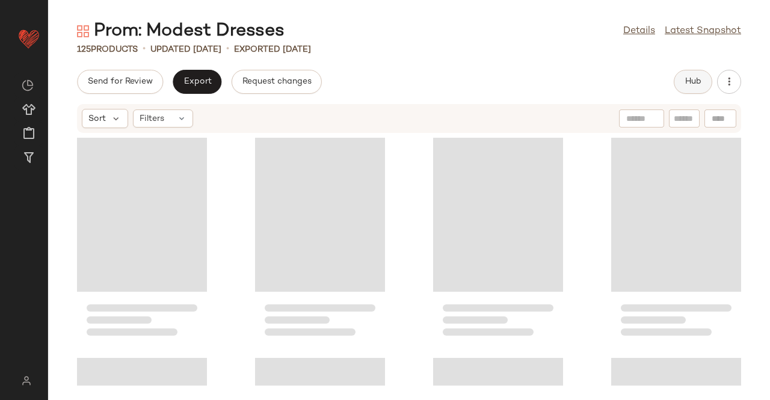
click at [695, 79] on span "Hub" at bounding box center [692, 82] width 17 height 10
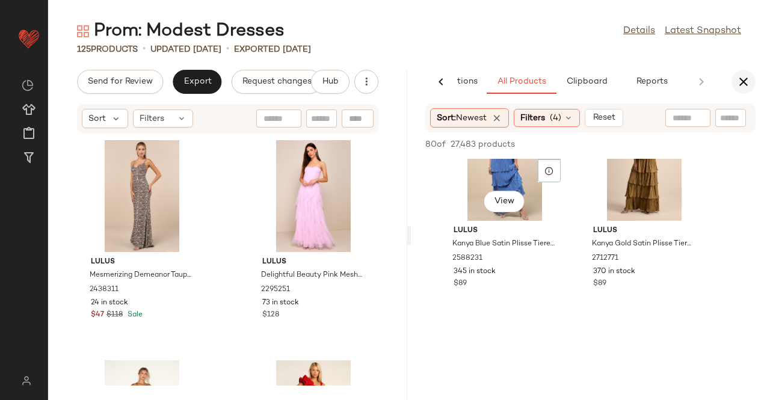
scroll to position [601, 0]
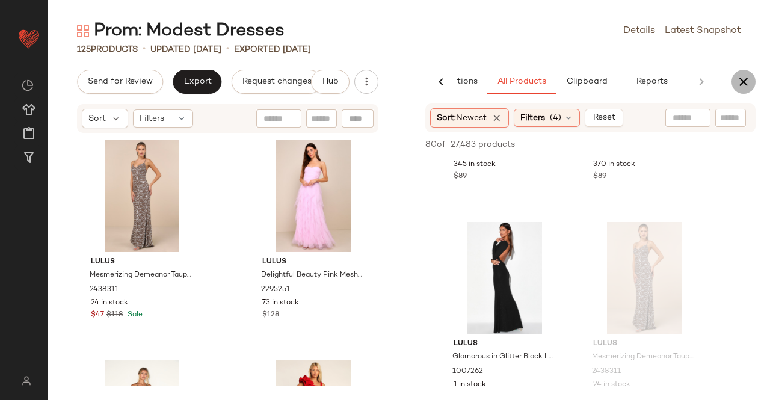
click at [747, 81] on icon "button" at bounding box center [743, 82] width 14 height 14
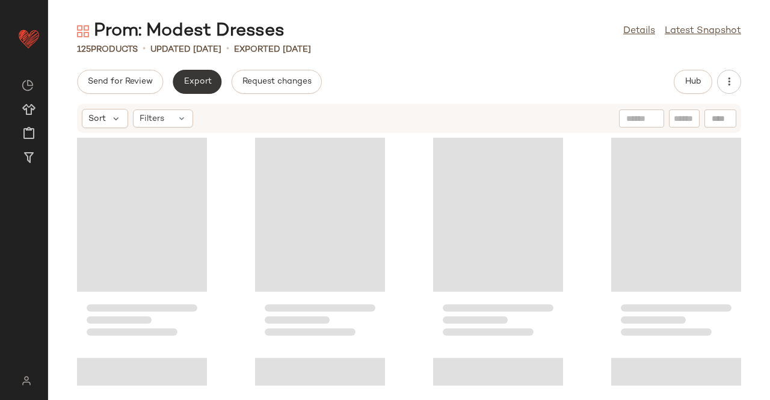
click at [180, 85] on button "Export" at bounding box center [197, 82] width 49 height 24
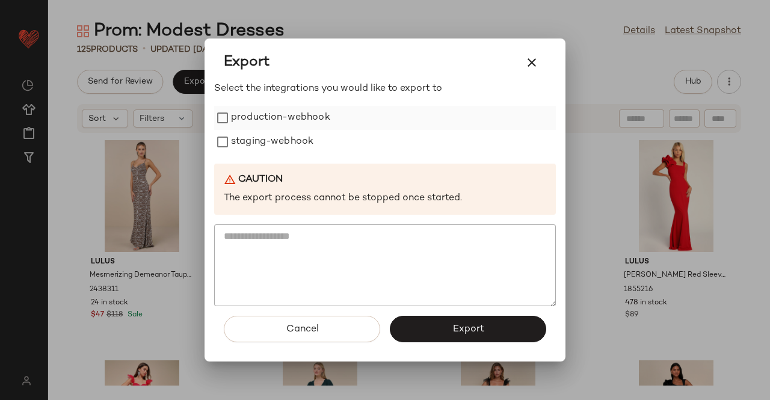
click at [288, 113] on label "production-webhook" at bounding box center [280, 118] width 99 height 24
drag, startPoint x: 281, startPoint y: 130, endPoint x: 405, endPoint y: 264, distance: 182.1
click at [281, 131] on label "staging-webhook" at bounding box center [272, 142] width 82 height 24
click at [483, 322] on button "Export" at bounding box center [468, 329] width 156 height 26
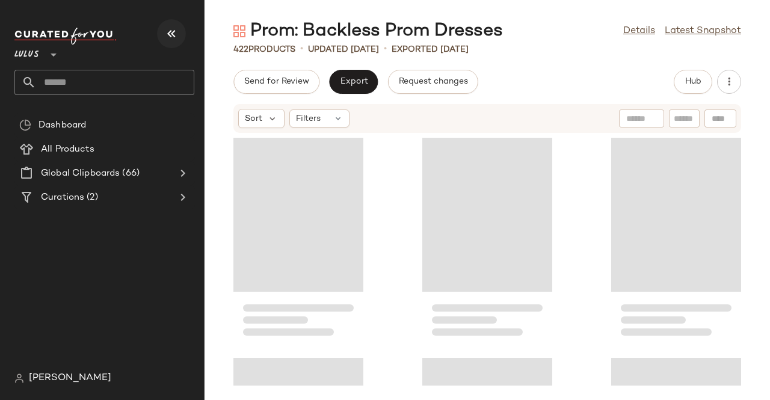
click at [177, 29] on icon "button" at bounding box center [171, 33] width 14 height 14
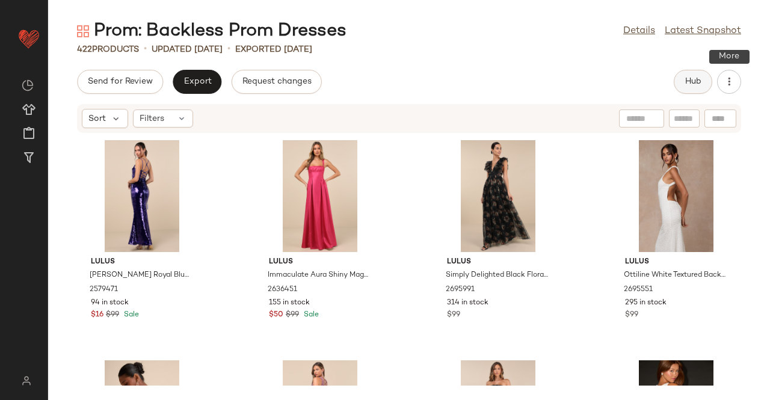
click at [703, 78] on button "Hub" at bounding box center [693, 82] width 38 height 24
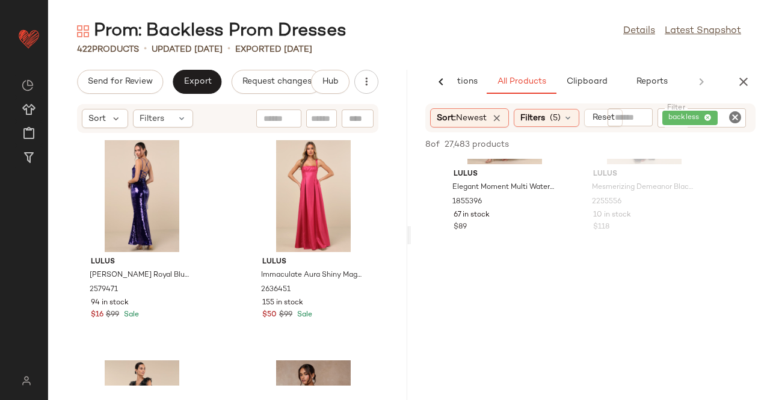
scroll to position [662, 0]
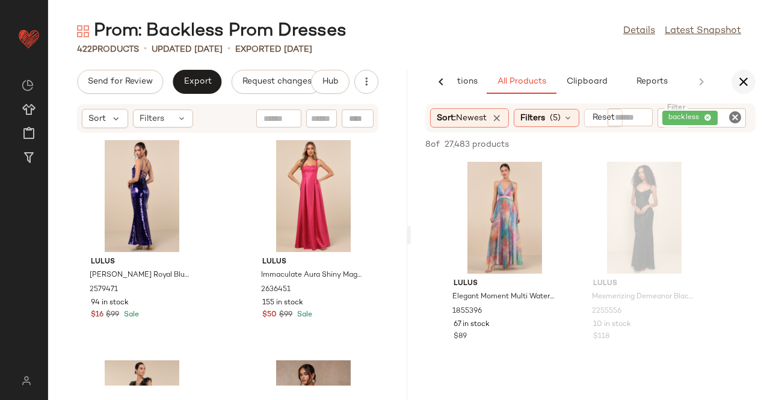
click at [752, 85] on button "button" at bounding box center [743, 82] width 24 height 24
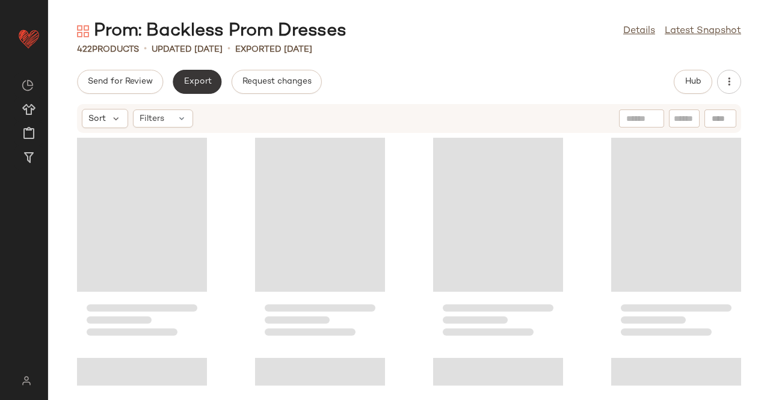
click at [194, 81] on span "Export" at bounding box center [197, 82] width 28 height 10
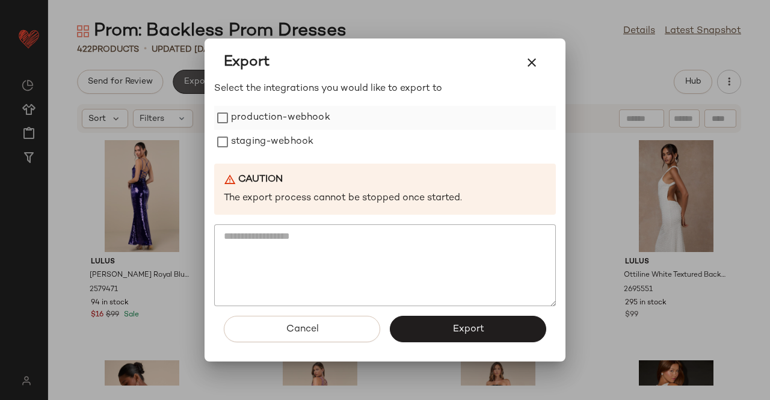
click at [250, 118] on label "production-webhook" at bounding box center [280, 118] width 99 height 24
click at [245, 146] on label "staging-webhook" at bounding box center [272, 142] width 82 height 24
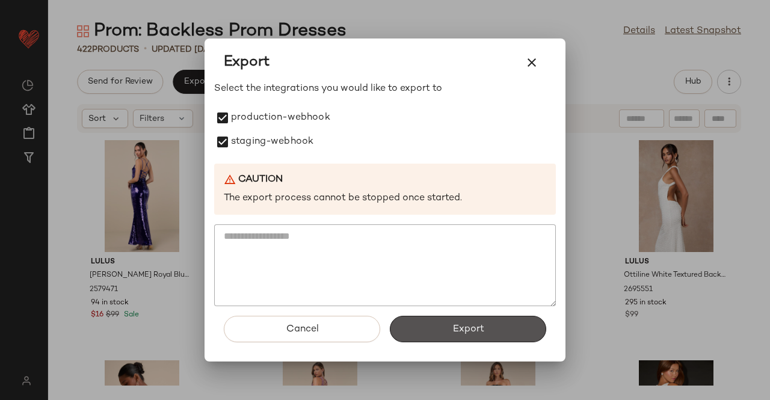
drag, startPoint x: 479, startPoint y: 321, endPoint x: 476, endPoint y: 310, distance: 10.7
click at [479, 322] on button "Export" at bounding box center [468, 329] width 156 height 26
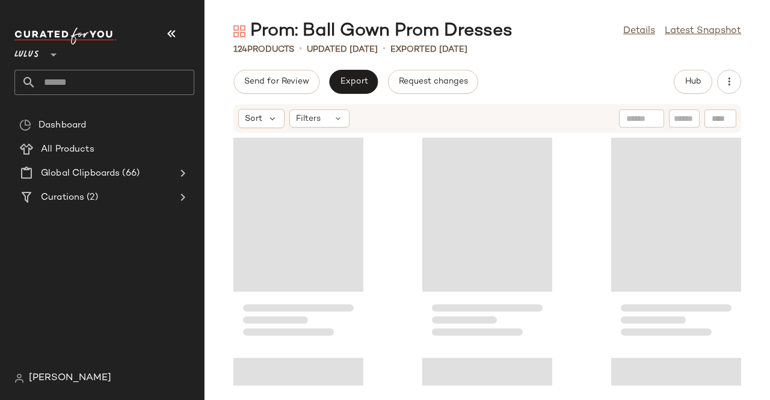
click at [162, 37] on button "button" at bounding box center [171, 33] width 29 height 29
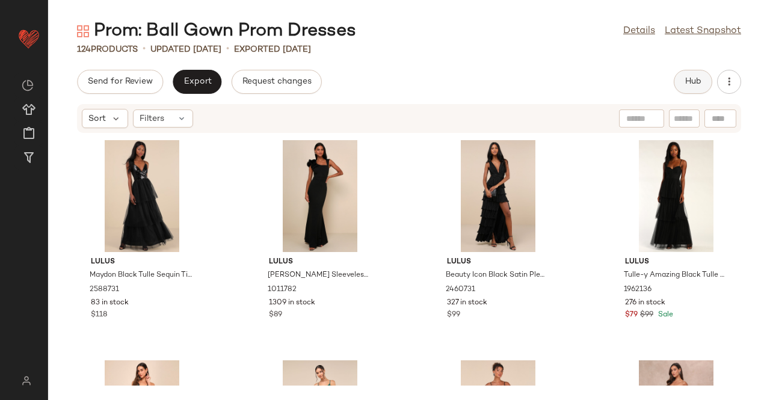
click at [695, 86] on span "Hub" at bounding box center [692, 82] width 17 height 10
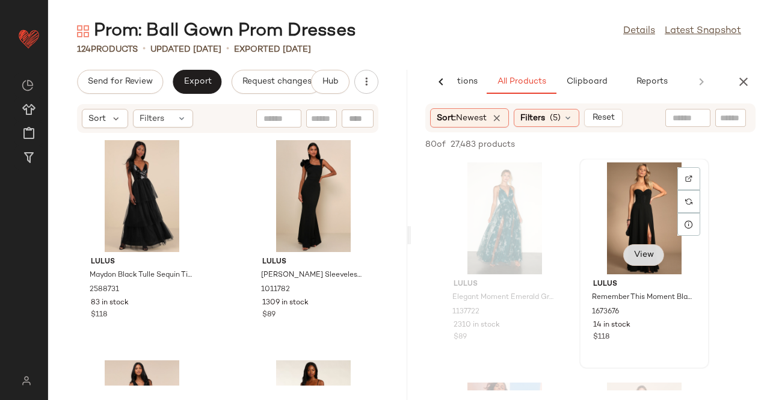
scroll to position [1082, 0]
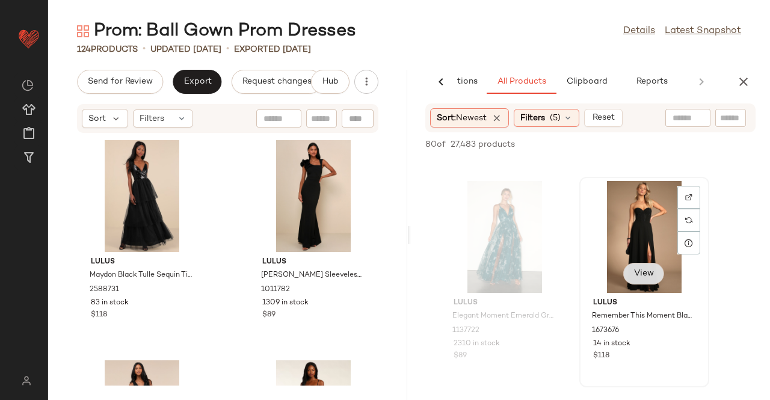
click at [641, 283] on button "View" at bounding box center [643, 274] width 41 height 22
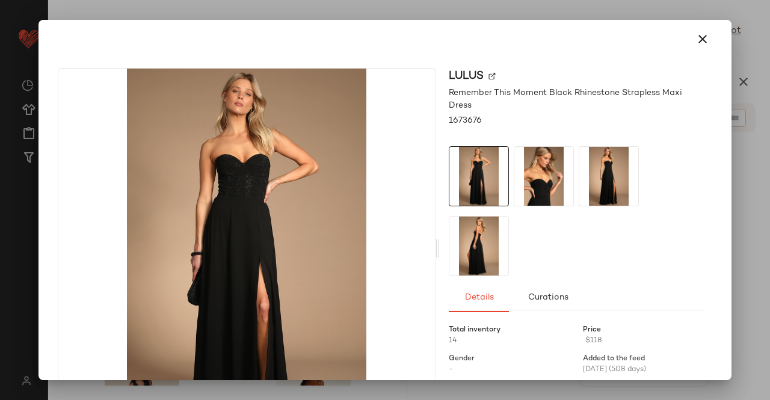
click at [557, 160] on img at bounding box center [543, 176] width 59 height 59
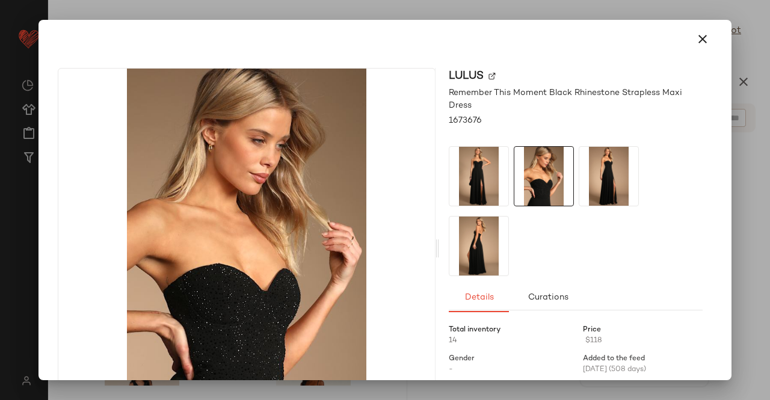
drag, startPoint x: 607, startPoint y: 185, endPoint x: 410, endPoint y: 277, distance: 217.9
click at [606, 185] on img at bounding box center [608, 176] width 59 height 59
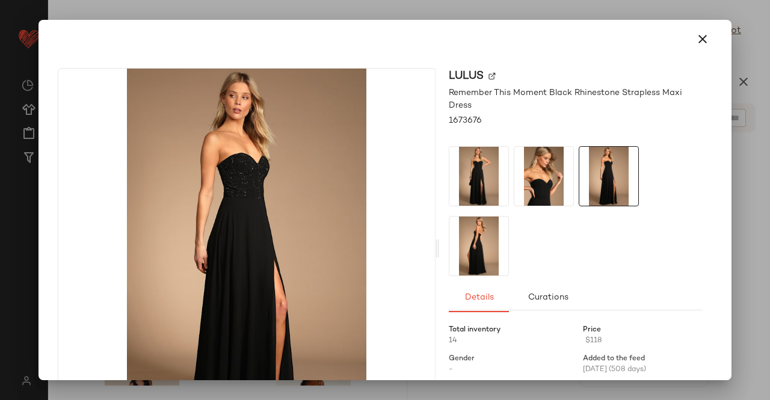
drag, startPoint x: 436, startPoint y: 259, endPoint x: 457, endPoint y: 257, distance: 21.1
click at [439, 258] on div "Lulus Remember This Moment Black Rhinestone Strapless Maxi Dress 1673676 Detail…" at bounding box center [575, 248] width 273 height 361
click at [769, 191] on div at bounding box center [385, 200] width 770 height 400
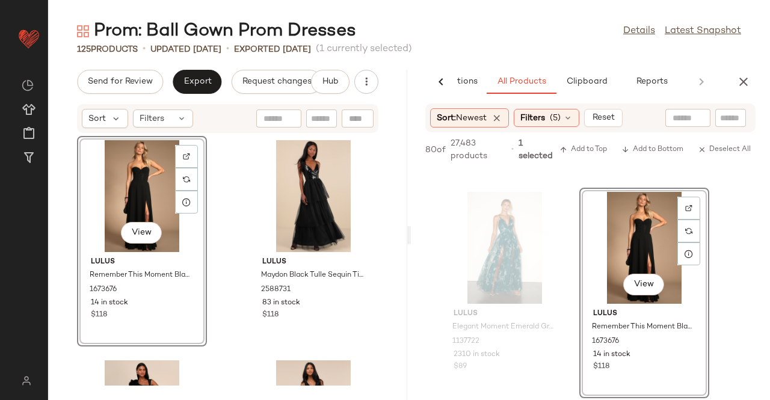
click at [747, 79] on icon "button" at bounding box center [743, 82] width 14 height 14
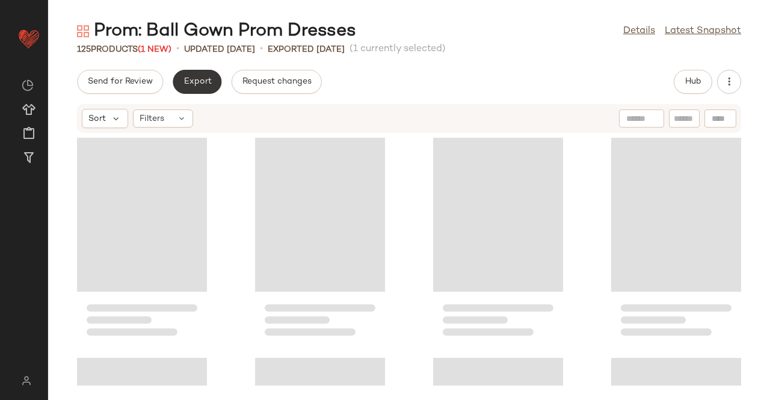
click at [188, 73] on button "Export" at bounding box center [197, 82] width 49 height 24
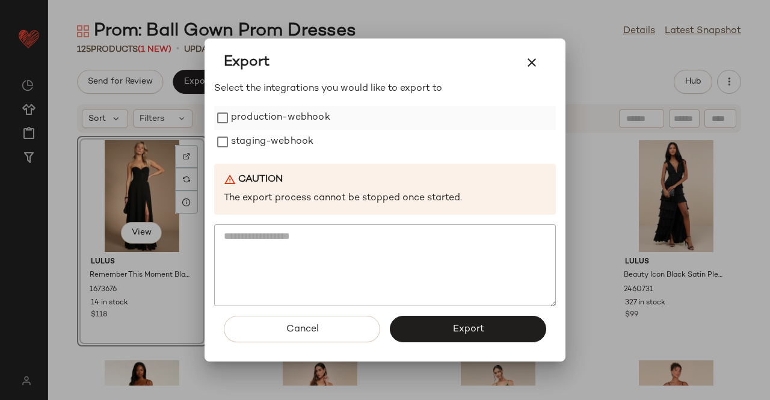
click at [275, 122] on label "production-webhook" at bounding box center [280, 118] width 99 height 24
click at [266, 141] on label "staging-webhook" at bounding box center [272, 142] width 82 height 24
click at [482, 334] on span "Export" at bounding box center [468, 329] width 32 height 11
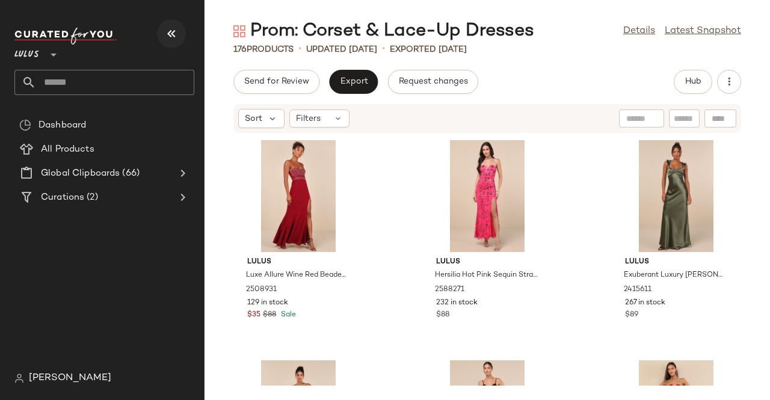
click at [174, 25] on button "button" at bounding box center [171, 33] width 29 height 29
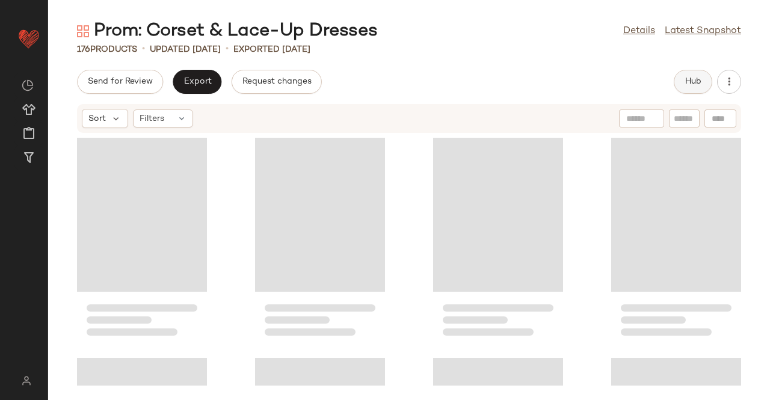
click at [693, 86] on span "Hub" at bounding box center [692, 82] width 17 height 10
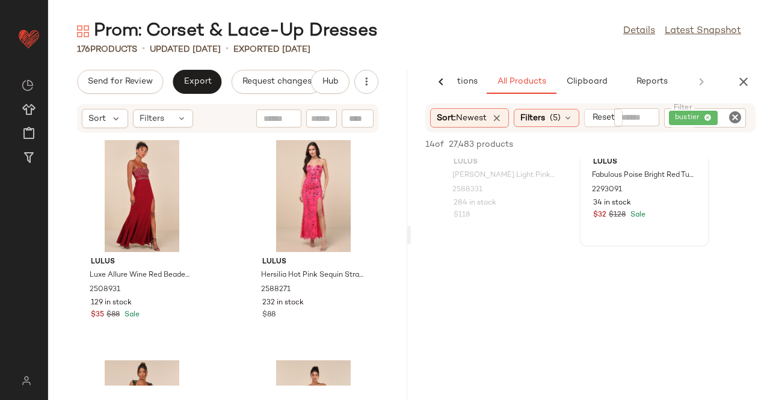
scroll to position [1323, 0]
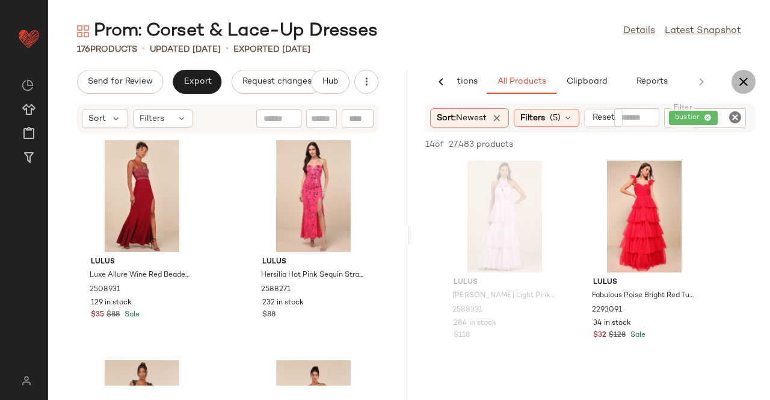
click at [747, 81] on icon "button" at bounding box center [743, 82] width 14 height 14
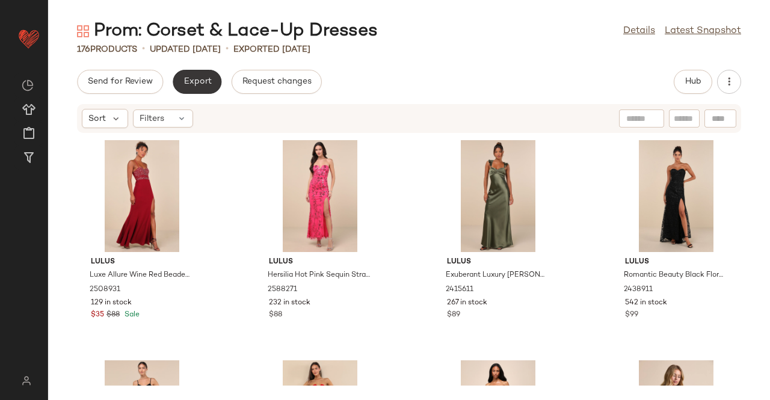
click at [183, 78] on span "Export" at bounding box center [197, 82] width 28 height 10
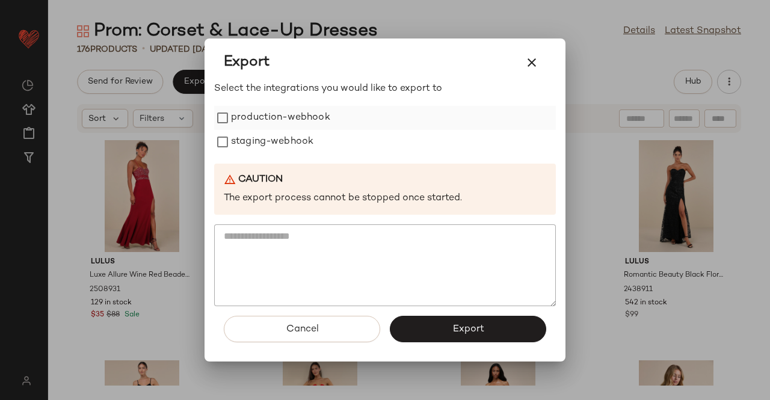
click at [271, 120] on label "production-webhook" at bounding box center [280, 118] width 99 height 24
click at [253, 144] on label "staging-webhook" at bounding box center [272, 142] width 82 height 24
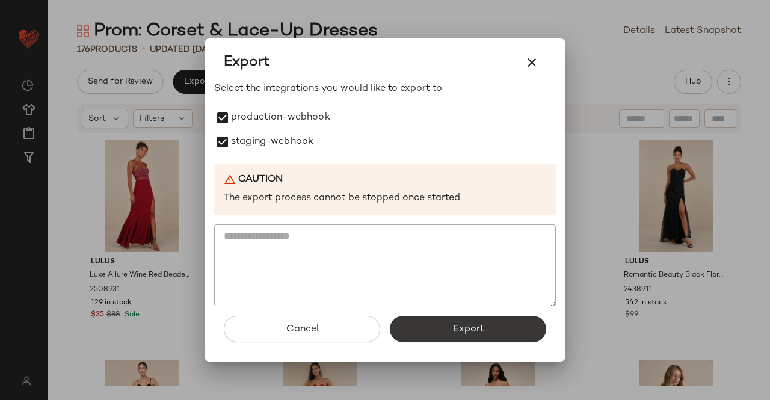
click at [459, 325] on span "Export" at bounding box center [468, 329] width 32 height 11
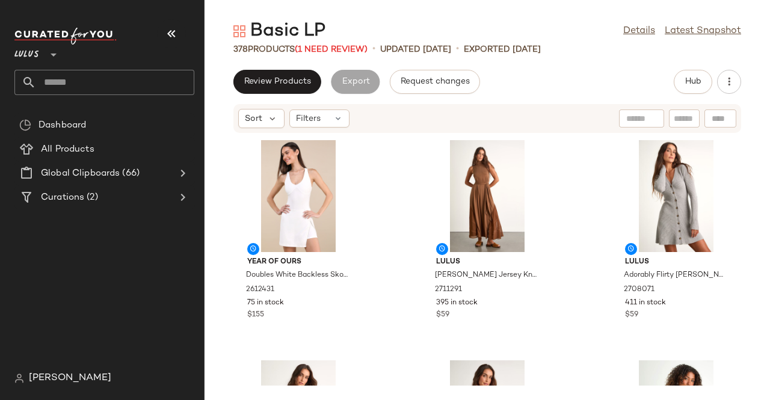
drag, startPoint x: 185, startPoint y: 35, endPoint x: 179, endPoint y: 34, distance: 6.1
click at [182, 35] on button "button" at bounding box center [171, 33] width 29 height 29
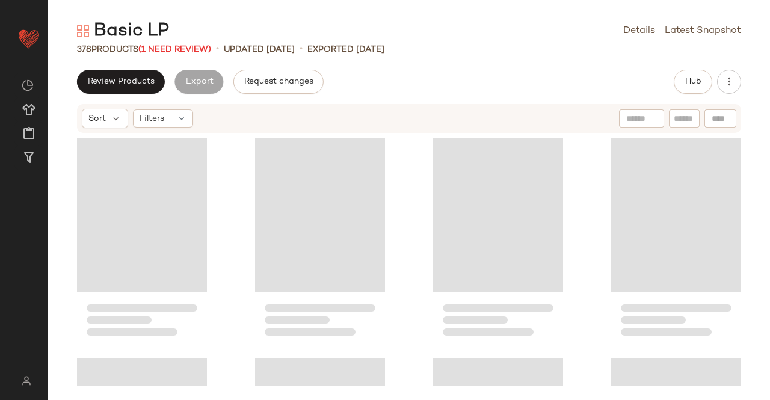
click at [179, 34] on div "Basic LP Details Latest Snapshot" at bounding box center [409, 31] width 722 height 24
click at [189, 46] on span "(1 Need Review)" at bounding box center [174, 49] width 73 height 9
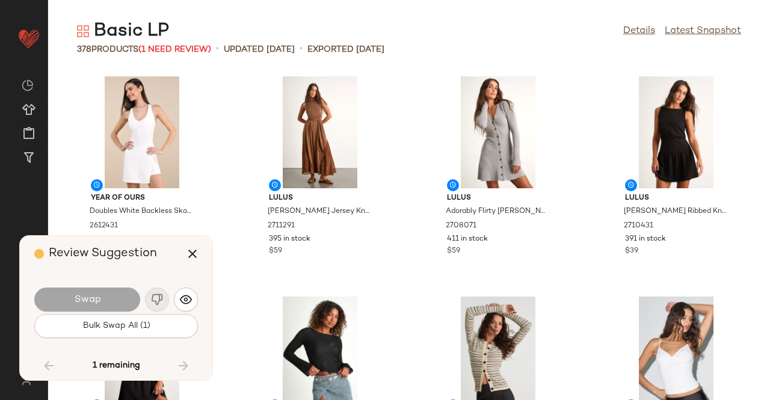
scroll to position [15187, 0]
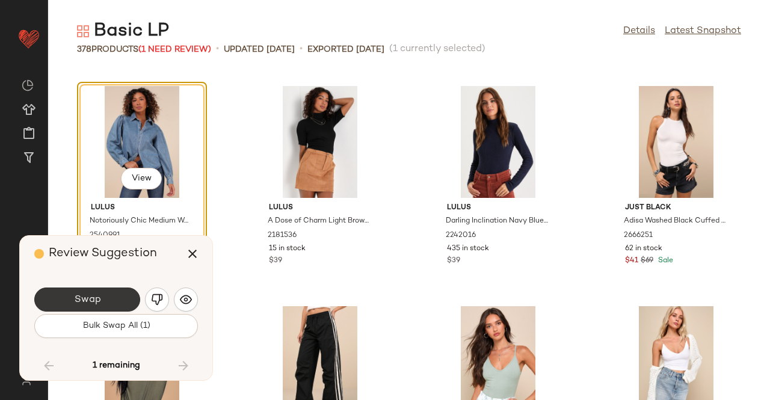
click at [114, 301] on button "Swap" at bounding box center [87, 299] width 106 height 24
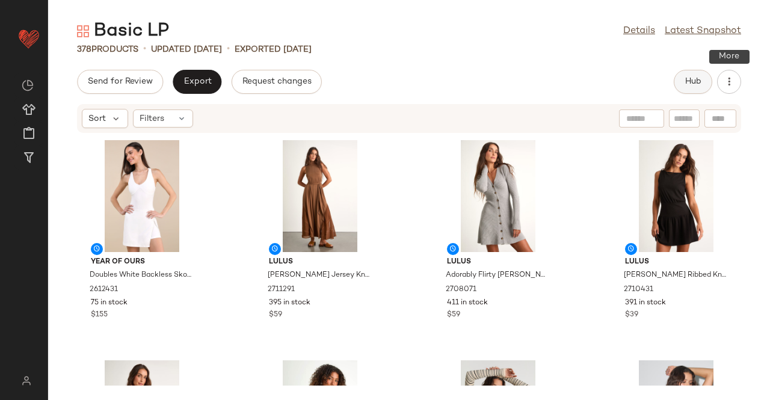
click at [703, 79] on button "Hub" at bounding box center [693, 82] width 38 height 24
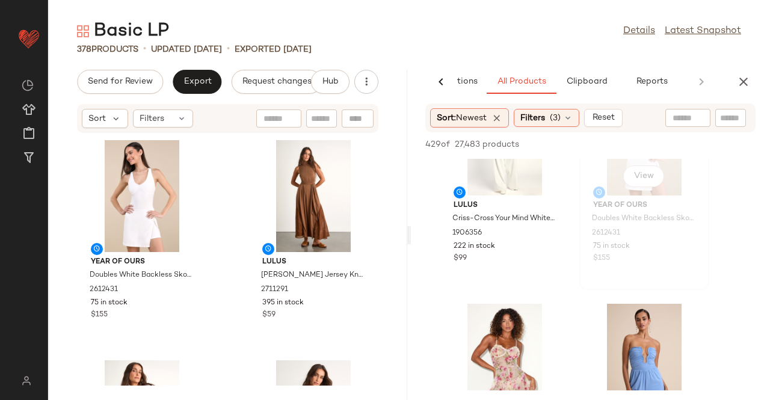
scroll to position [120, 0]
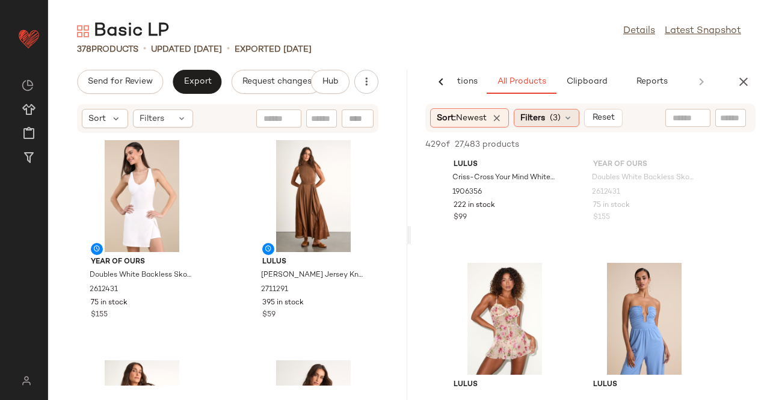
click at [543, 122] on span "Filters" at bounding box center [532, 118] width 25 height 13
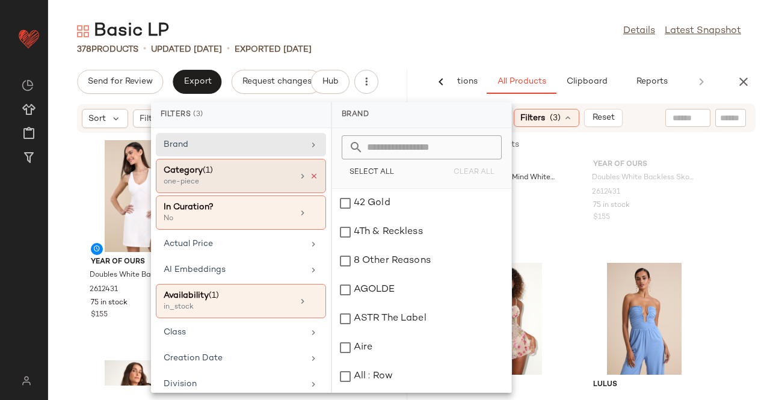
click at [312, 174] on icon at bounding box center [314, 176] width 8 height 8
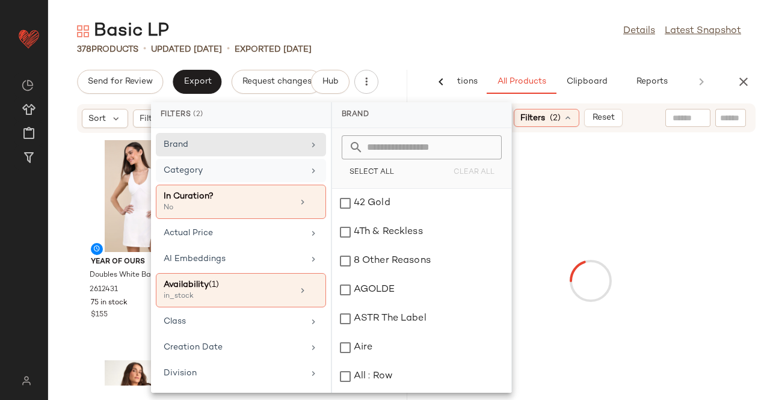
click at [286, 185] on div "Category" at bounding box center [241, 202] width 170 height 34
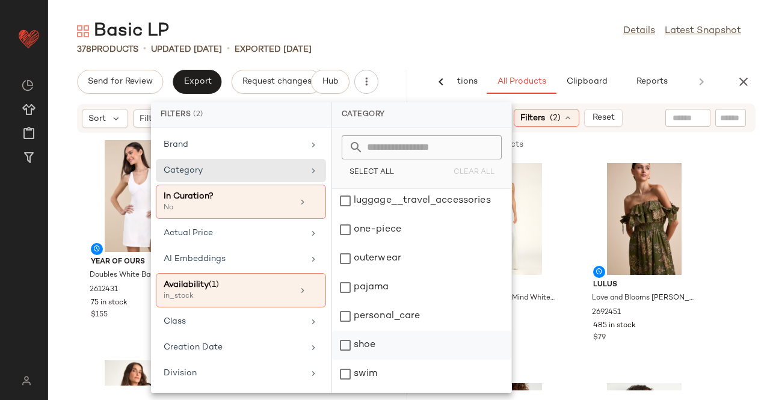
scroll to position [286, 0]
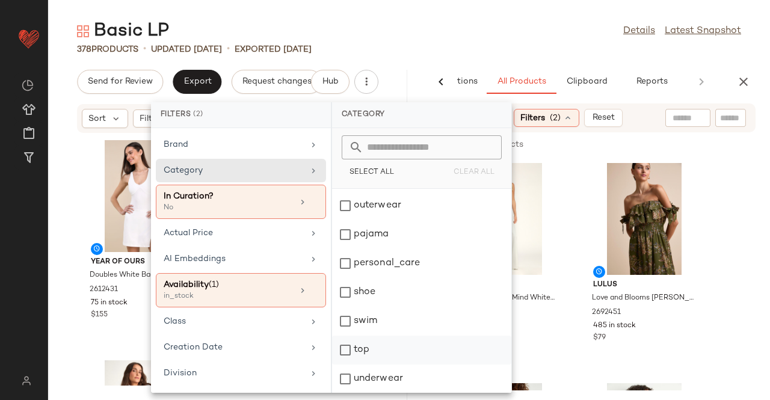
click at [364, 364] on div "top" at bounding box center [421, 378] width 179 height 29
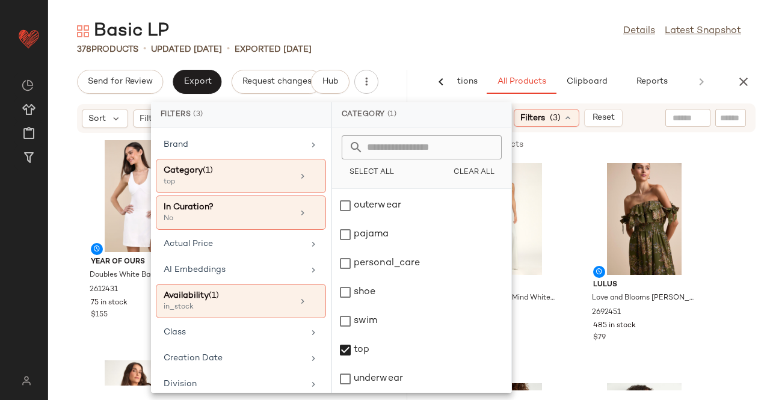
click at [510, 13] on main "Basic LP Details Latest Snapshot 378 Products • updated Aug 17th • Exported Aug…" at bounding box center [385, 200] width 770 height 400
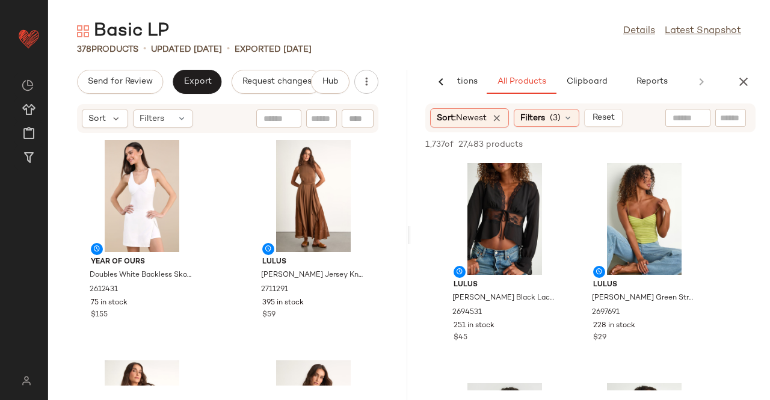
drag, startPoint x: 535, startPoint y: 54, endPoint x: 535, endPoint y: 40, distance: 13.2
click at [535, 50] on div "378 Products • updated Aug 17th • Exported Aug 17th" at bounding box center [409, 49] width 722 height 12
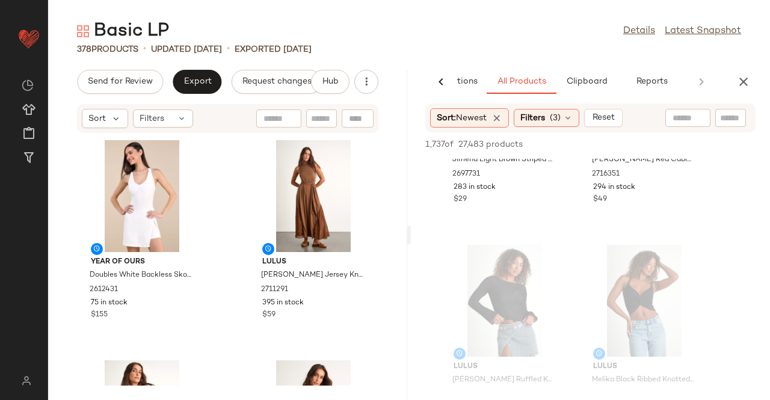
scroll to position [361, 0]
click at [740, 82] on icon "button" at bounding box center [743, 82] width 14 height 14
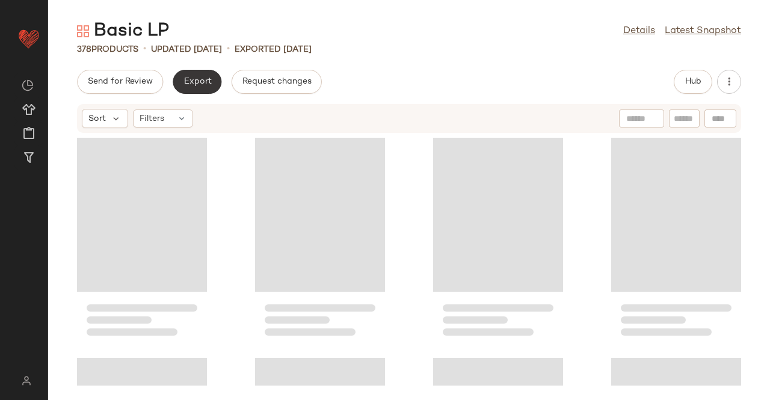
click at [198, 76] on button "Export" at bounding box center [197, 82] width 49 height 24
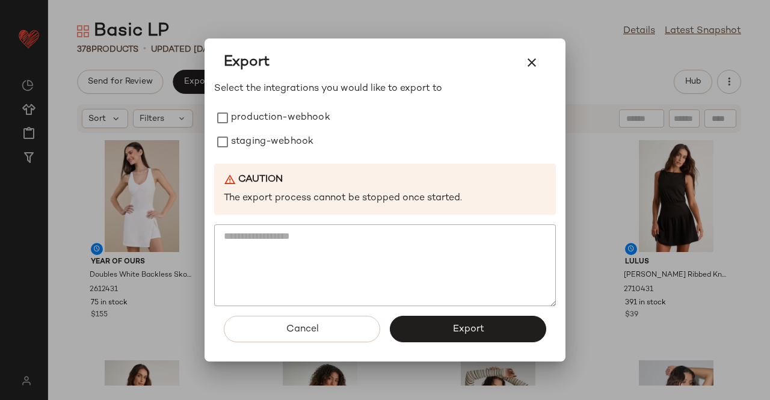
drag, startPoint x: 263, startPoint y: 105, endPoint x: 263, endPoint y: 127, distance: 21.6
click at [263, 106] on label "production-webhook" at bounding box center [280, 118] width 99 height 24
drag, startPoint x: 263, startPoint y: 127, endPoint x: 269, endPoint y: 144, distance: 18.3
click at [263, 133] on div "production-webhook staging-webhook" at bounding box center [385, 130] width 342 height 48
click at [278, 133] on label "staging-webhook" at bounding box center [272, 142] width 82 height 24
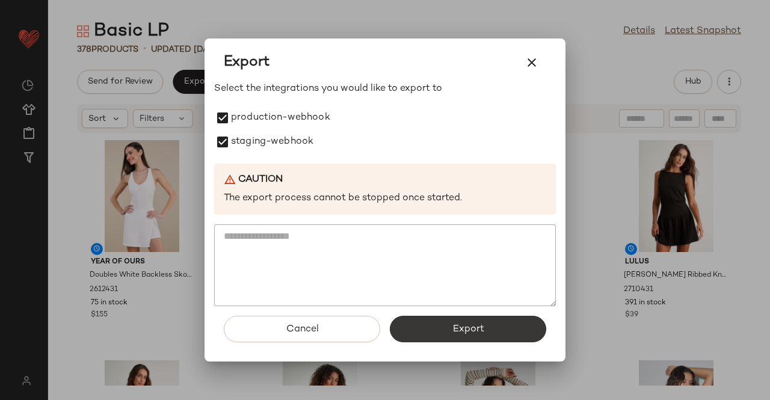
click at [452, 339] on button "Export" at bounding box center [468, 329] width 156 height 26
